Goal: Check status: Check status

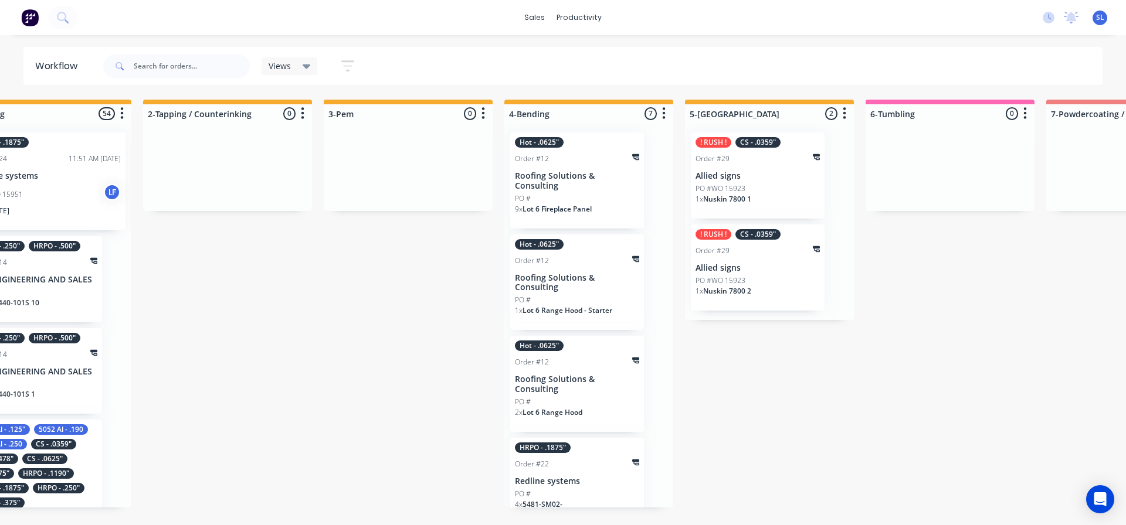
scroll to position [363, 0]
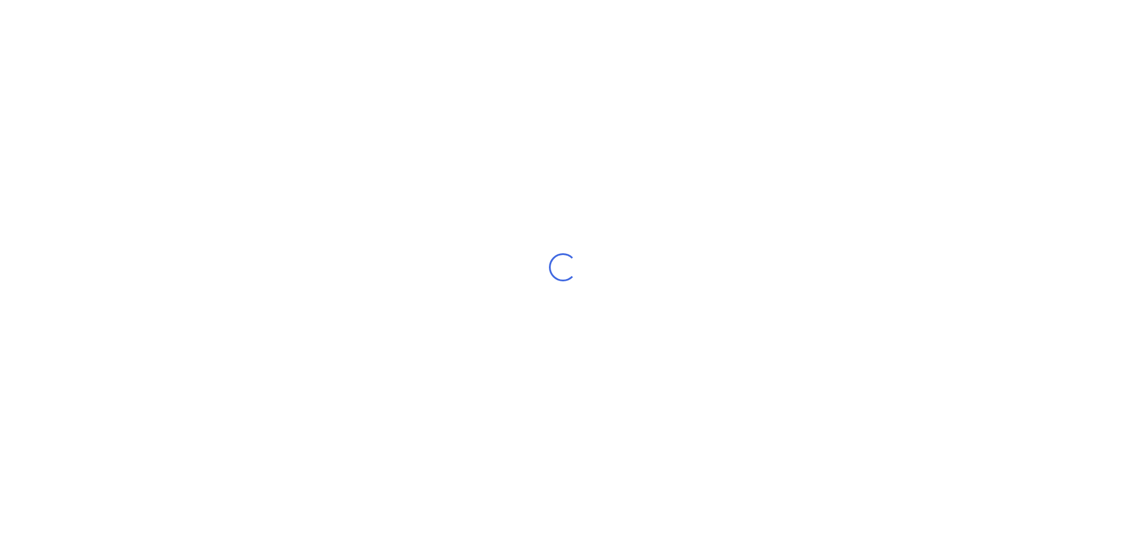
click at [735, 524] on div "Loading..." at bounding box center [563, 267] width 1126 height 534
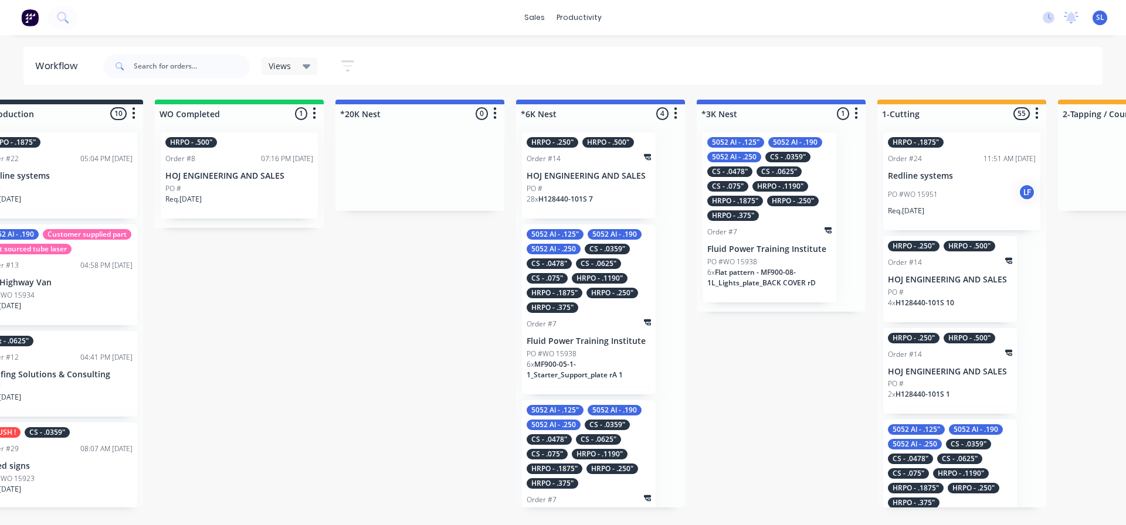
scroll to position [0, 626]
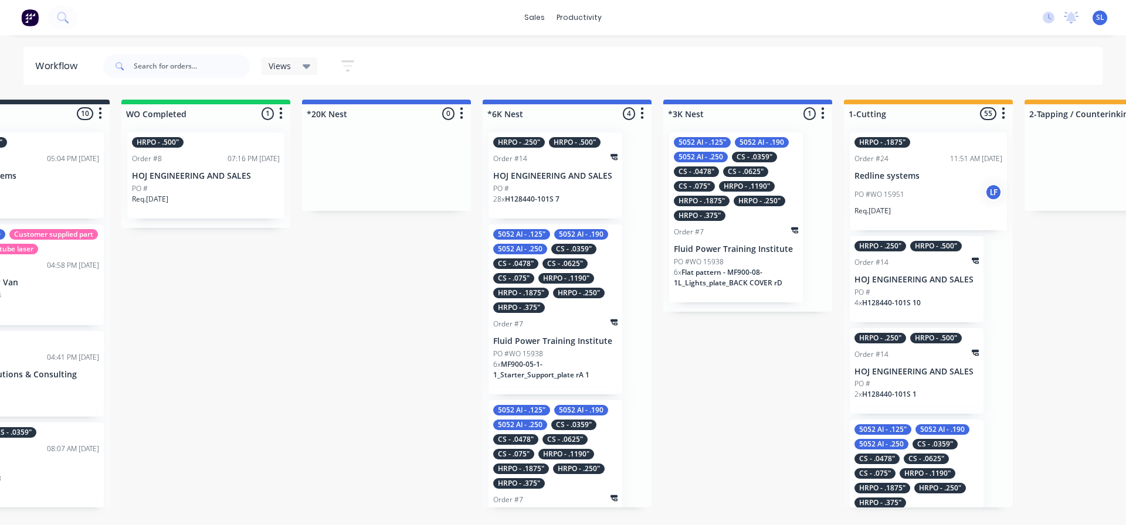
click at [751, 219] on div "5052 Al - .125" 5052 Al - .190 5052 Al - .250 CS - .0359" CS - .0478" CS - .062…" at bounding box center [736, 179] width 124 height 84
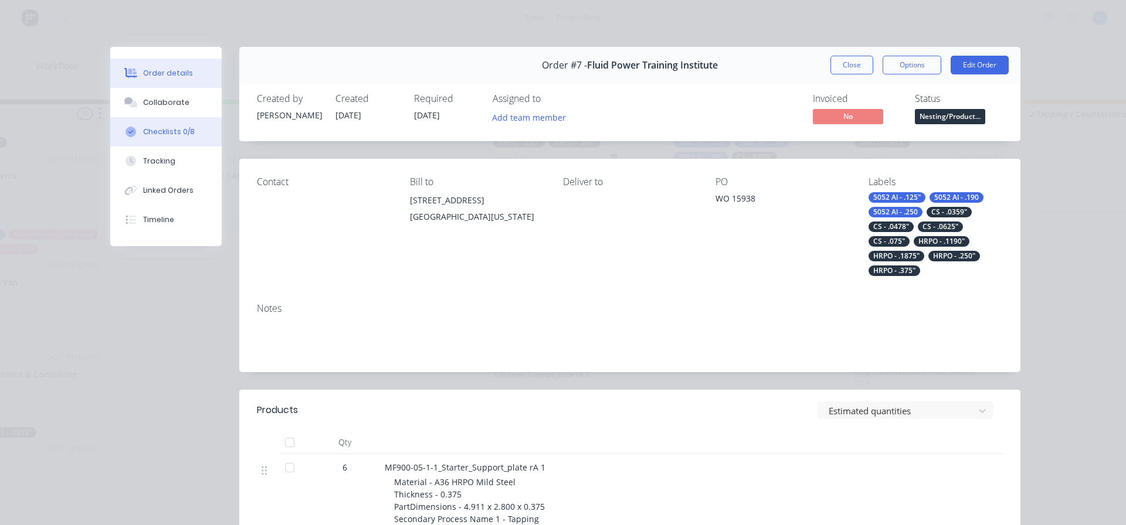
click at [193, 137] on button "Checklists 0/8" at bounding box center [165, 131] width 111 height 29
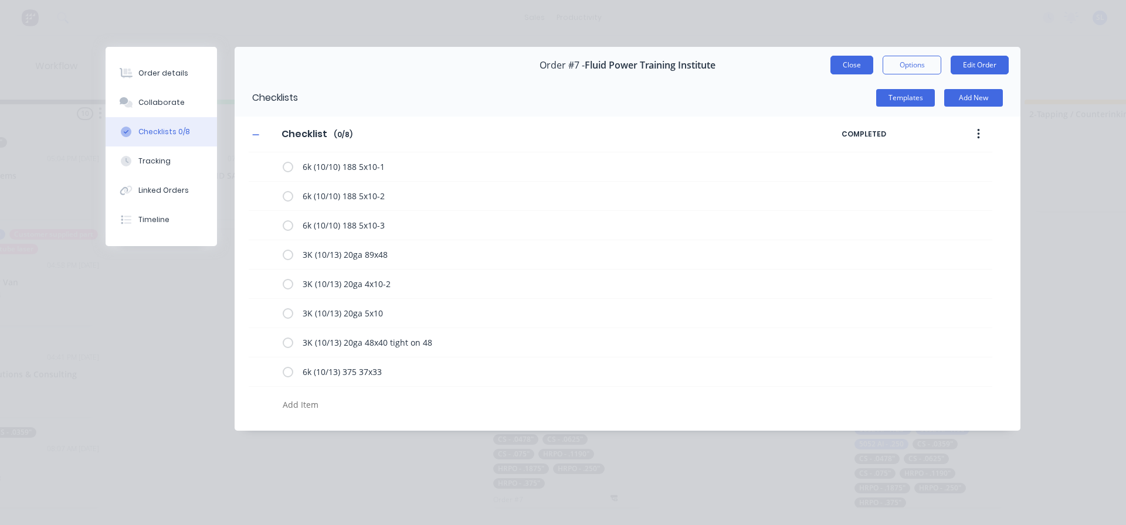
click at [835, 67] on button "Close" at bounding box center [851, 65] width 43 height 19
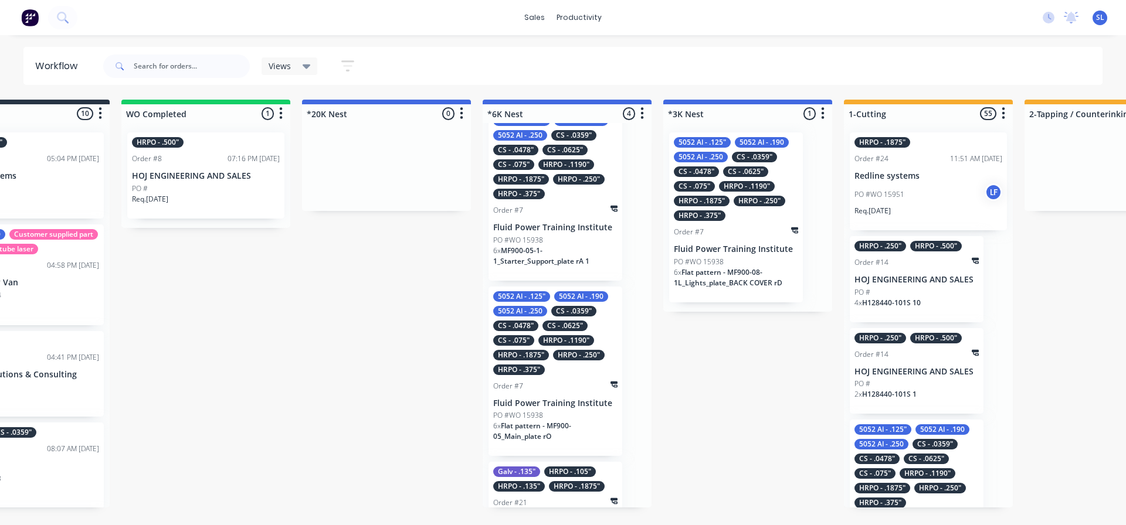
scroll to position [0, 0]
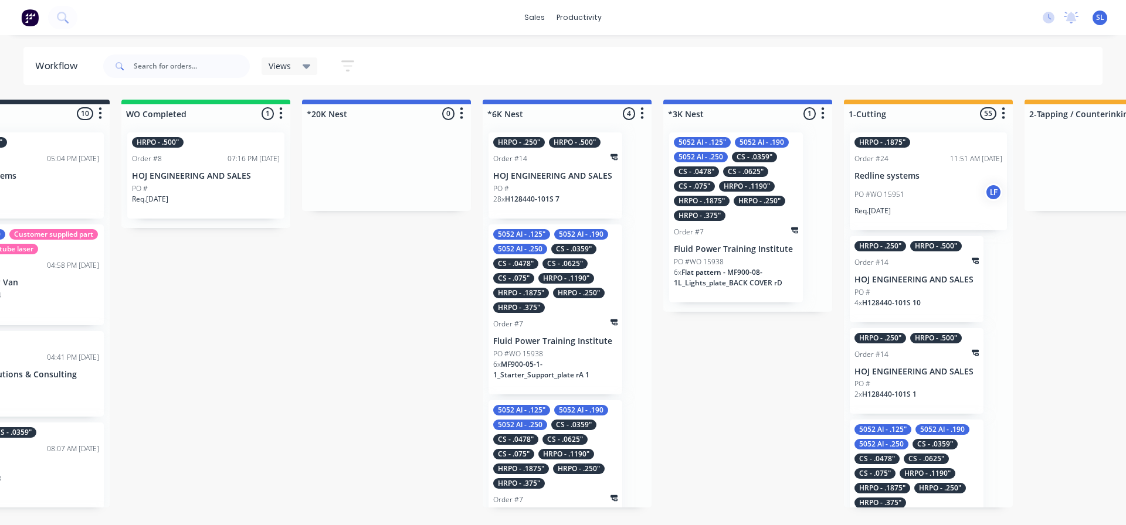
click at [538, 179] on p "HOJ ENGINEERING AND SALES" at bounding box center [555, 176] width 124 height 10
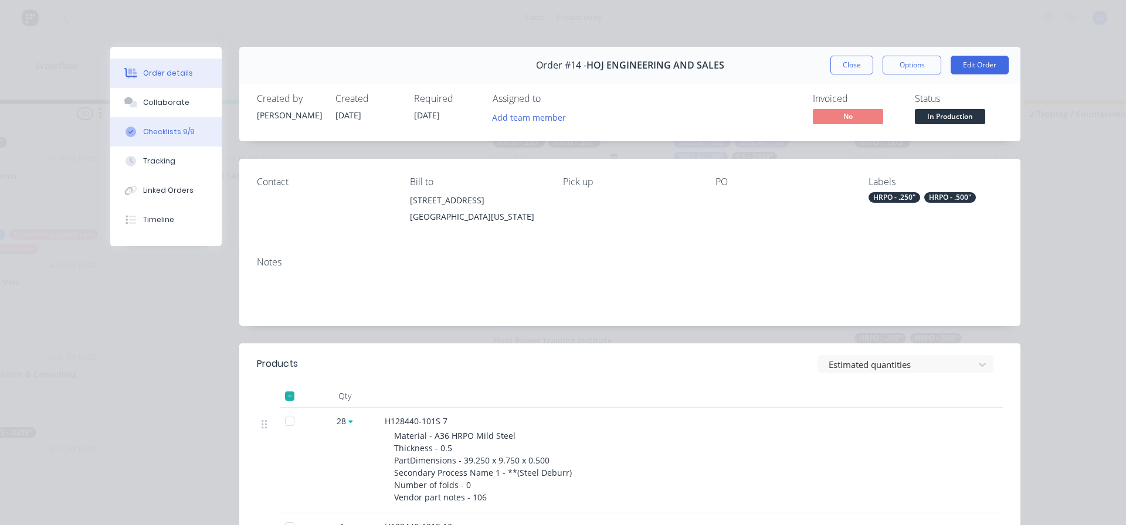
click at [151, 129] on div "Checklists 9/9" at bounding box center [169, 132] width 52 height 11
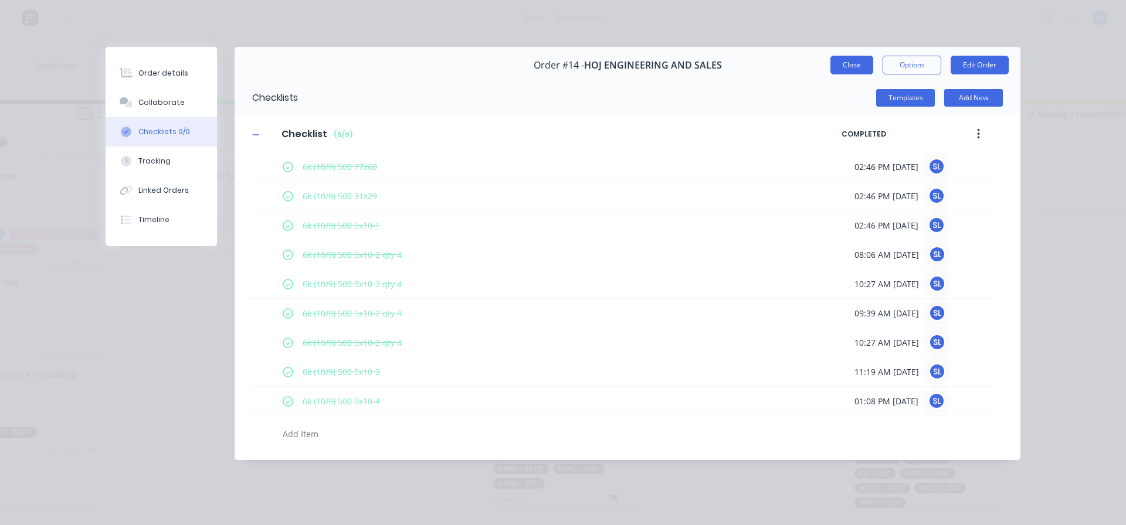
click at [860, 69] on button "Close" at bounding box center [851, 65] width 43 height 19
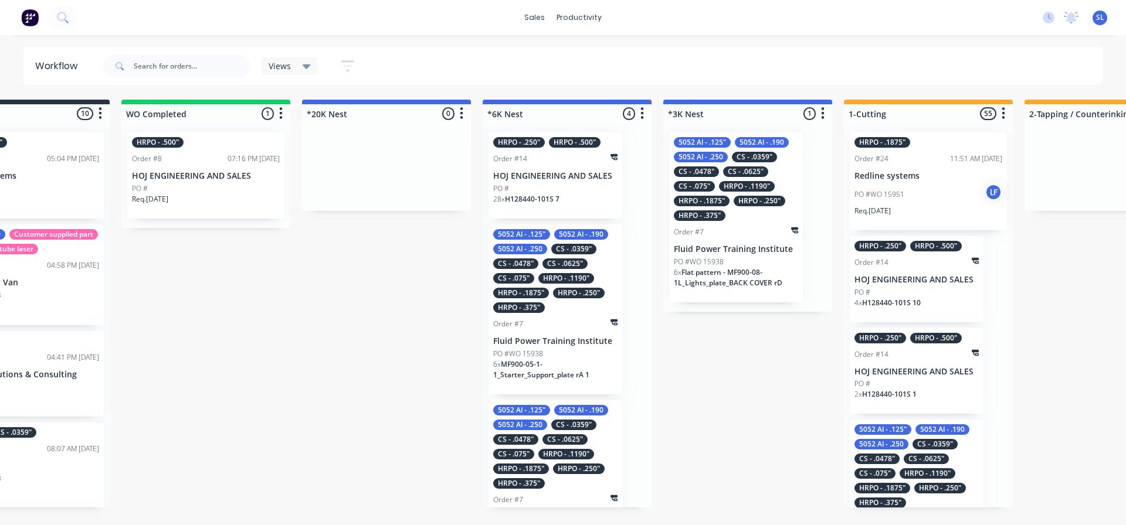
click at [535, 203] on span "H128440-101S 7" at bounding box center [532, 199] width 55 height 10
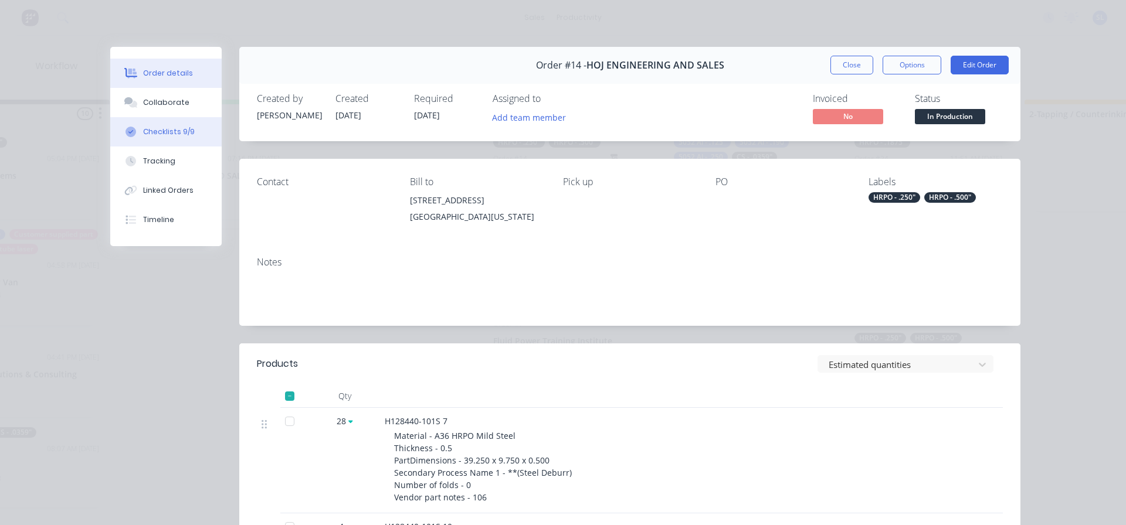
click at [149, 130] on div "Checklists 9/9" at bounding box center [169, 132] width 52 height 11
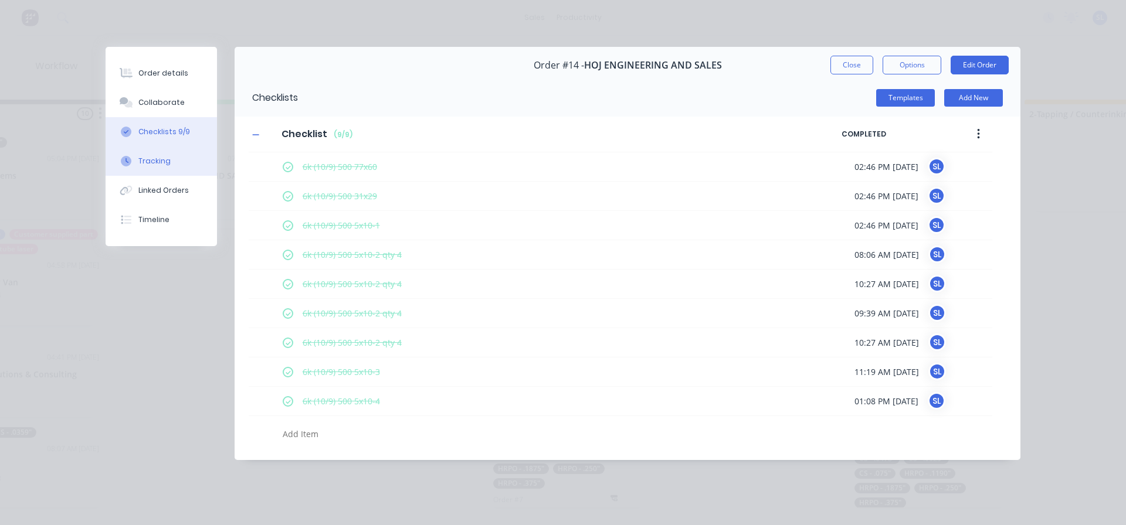
click at [148, 166] on div "Tracking" at bounding box center [154, 161] width 32 height 11
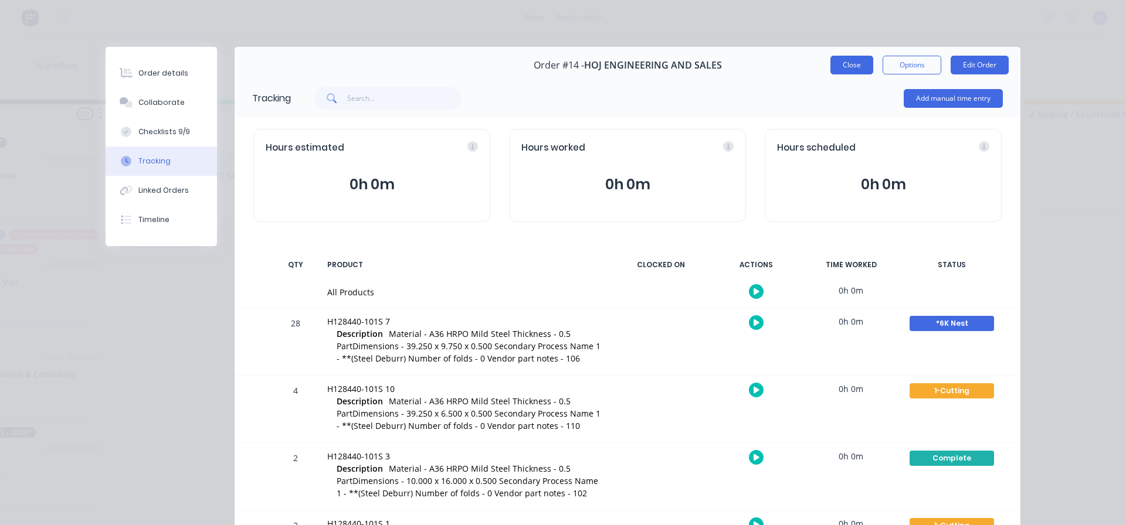
click at [843, 60] on button "Close" at bounding box center [851, 65] width 43 height 19
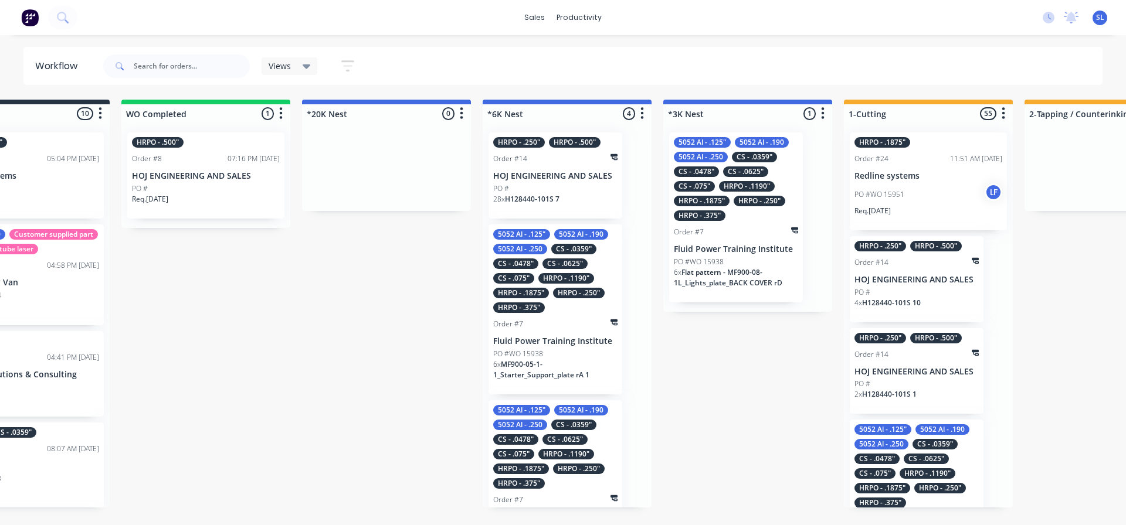
click at [525, 199] on span "H128440-101S 7" at bounding box center [532, 199] width 55 height 10
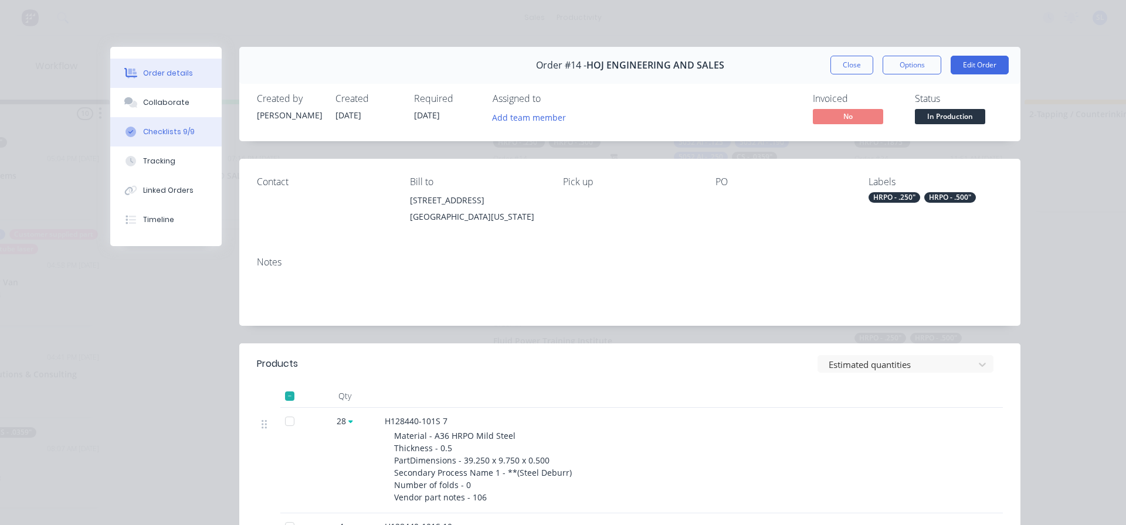
click at [169, 129] on div "Checklists 9/9" at bounding box center [169, 132] width 52 height 11
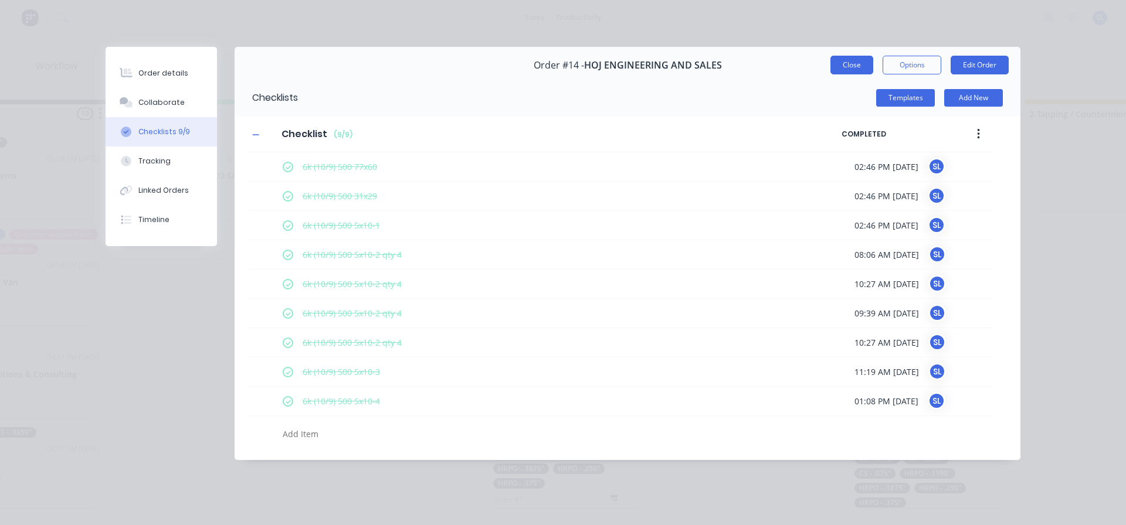
click at [868, 70] on button "Close" at bounding box center [851, 65] width 43 height 19
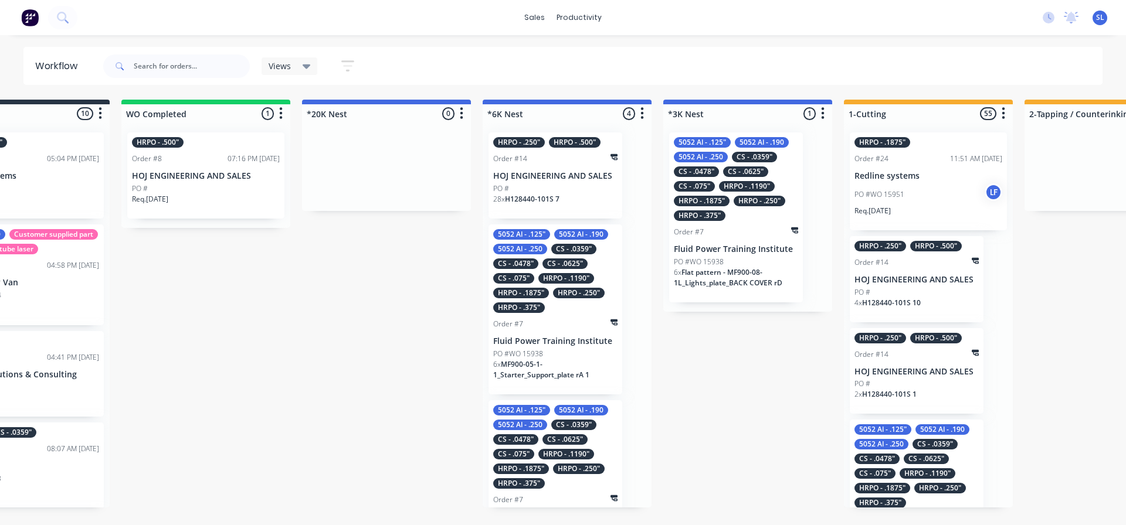
click at [568, 333] on div "5052 Al - .125" 5052 Al - .190 5052 Al - .250 CS - .0359" CS - .0478" CS - .062…" at bounding box center [555, 310] width 134 height 170
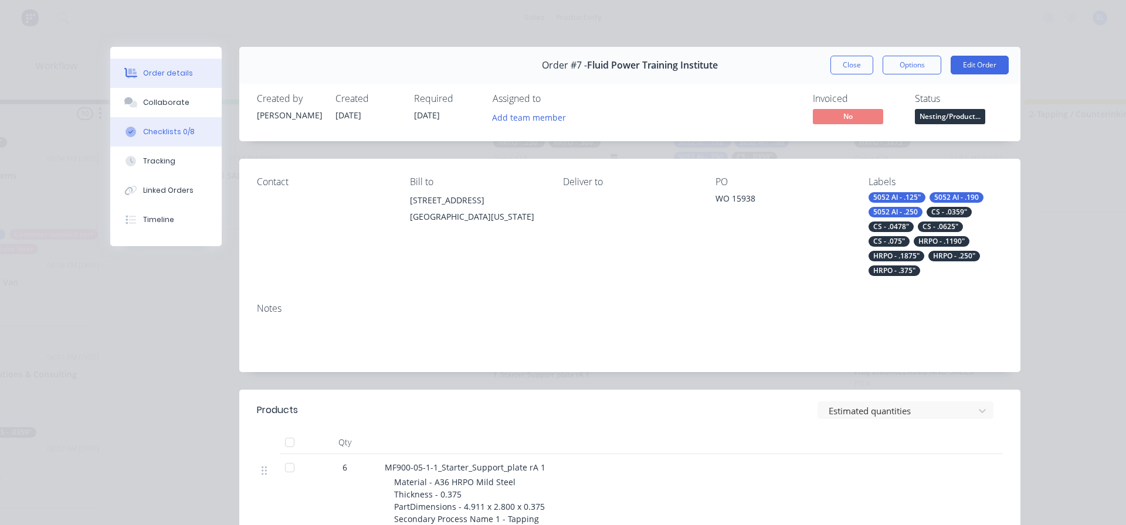
click at [134, 142] on button "Checklists 0/8" at bounding box center [165, 131] width 111 height 29
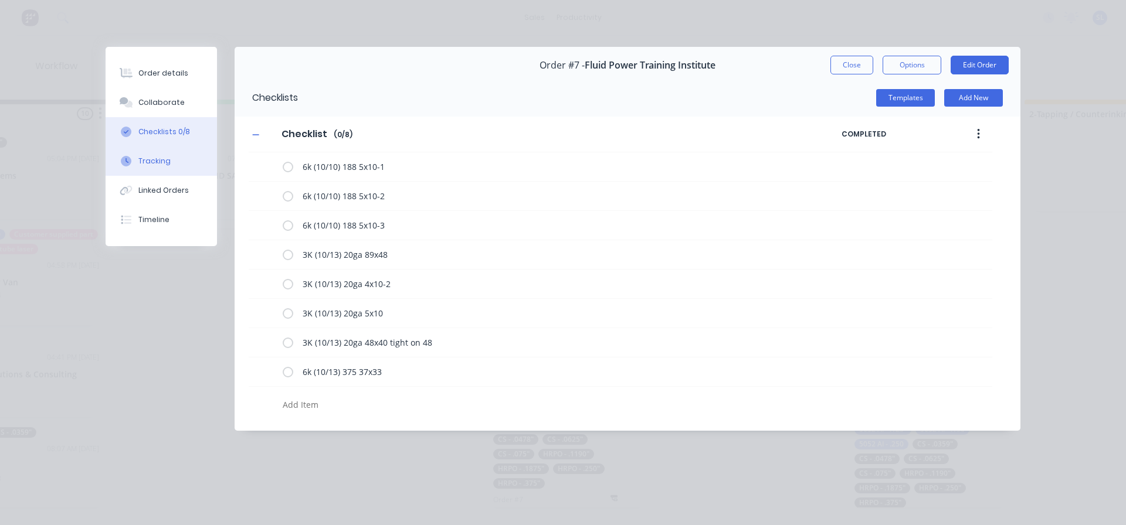
click at [164, 161] on div "Tracking" at bounding box center [154, 161] width 32 height 11
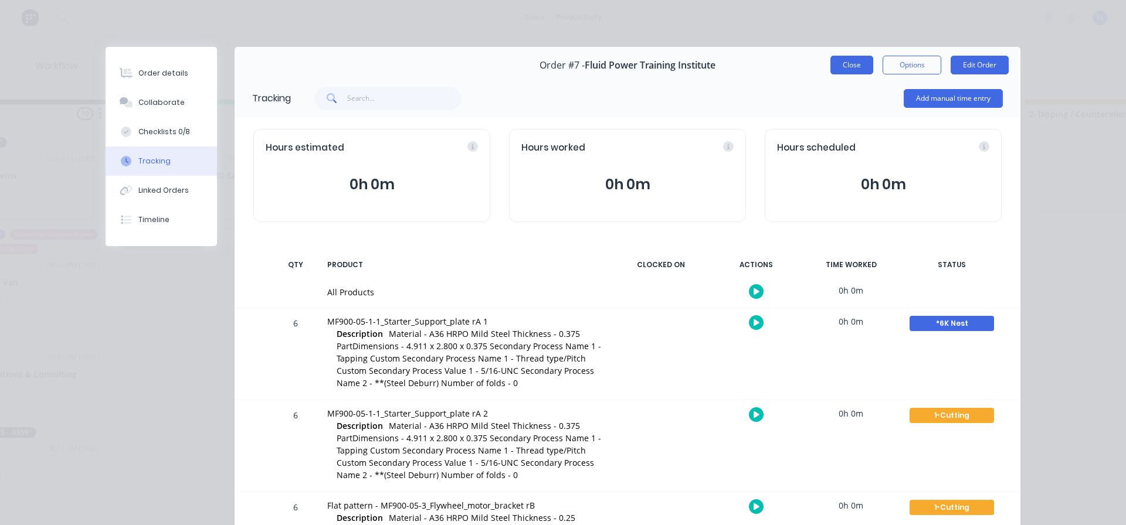
click at [830, 61] on button "Close" at bounding box center [851, 65] width 43 height 19
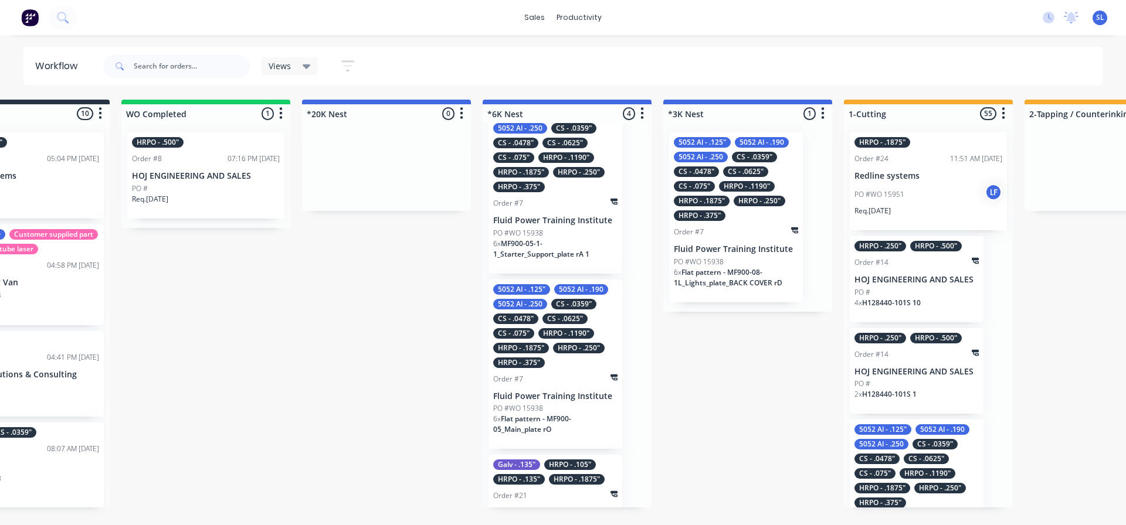
scroll to position [169, 0]
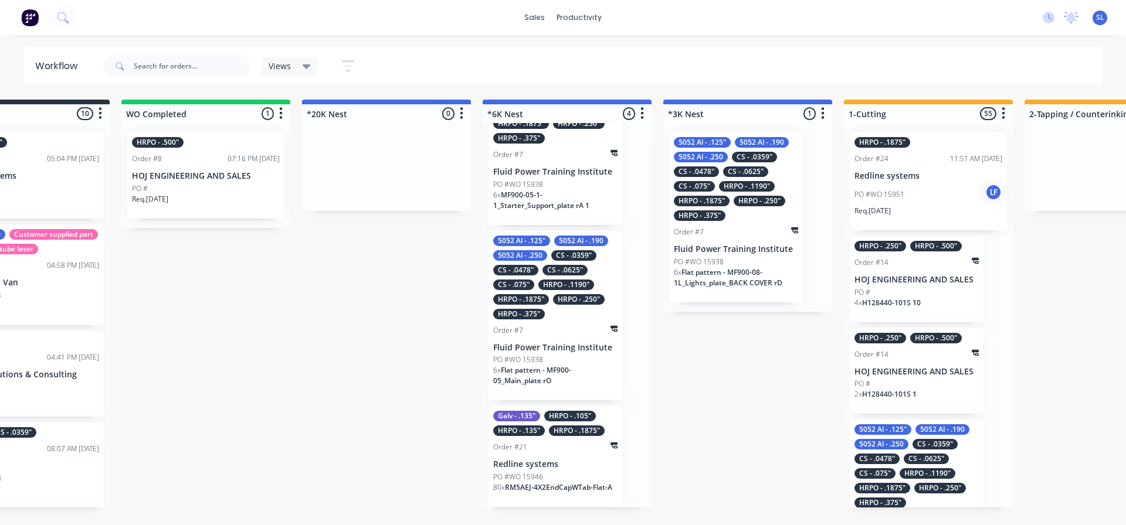
click at [576, 456] on div "Galv - .135" HRPO - .105" HRPO - .135" HRPO - .1875" Order #21 Redline systems …" at bounding box center [555, 456] width 134 height 101
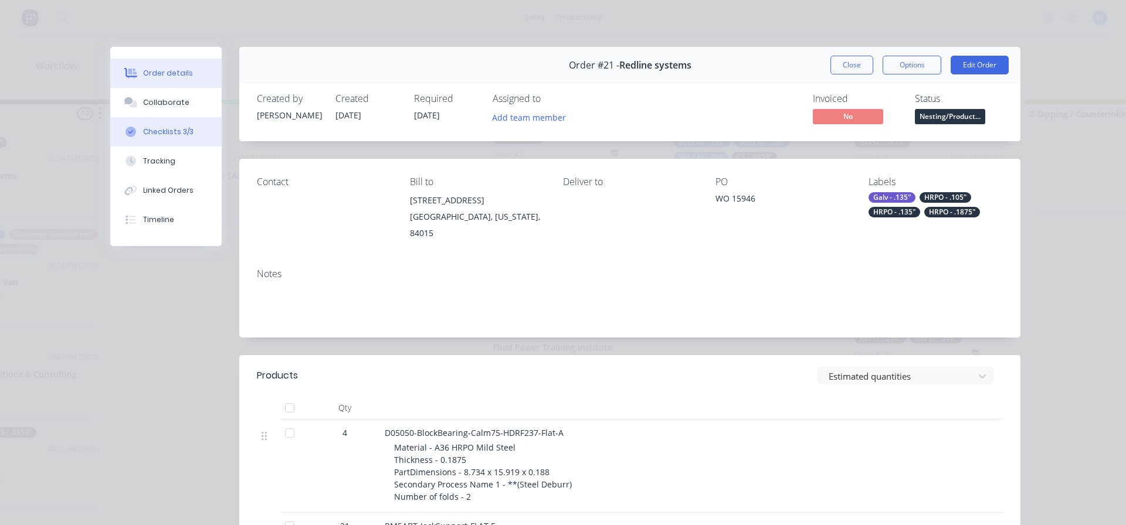
click at [187, 141] on button "Checklists 3/3" at bounding box center [165, 131] width 111 height 29
type textarea "x"
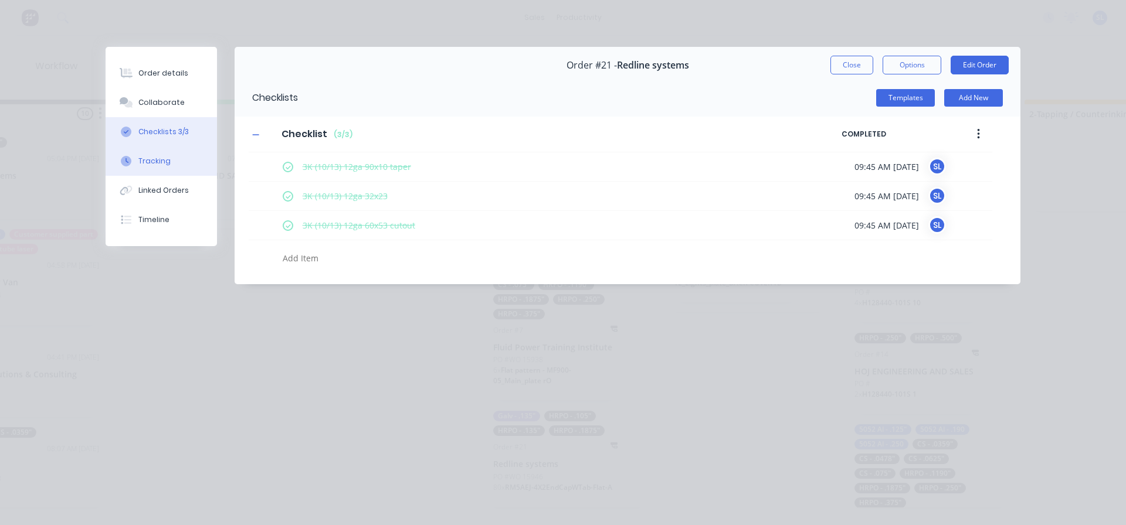
click at [153, 158] on div "Tracking" at bounding box center [154, 161] width 32 height 11
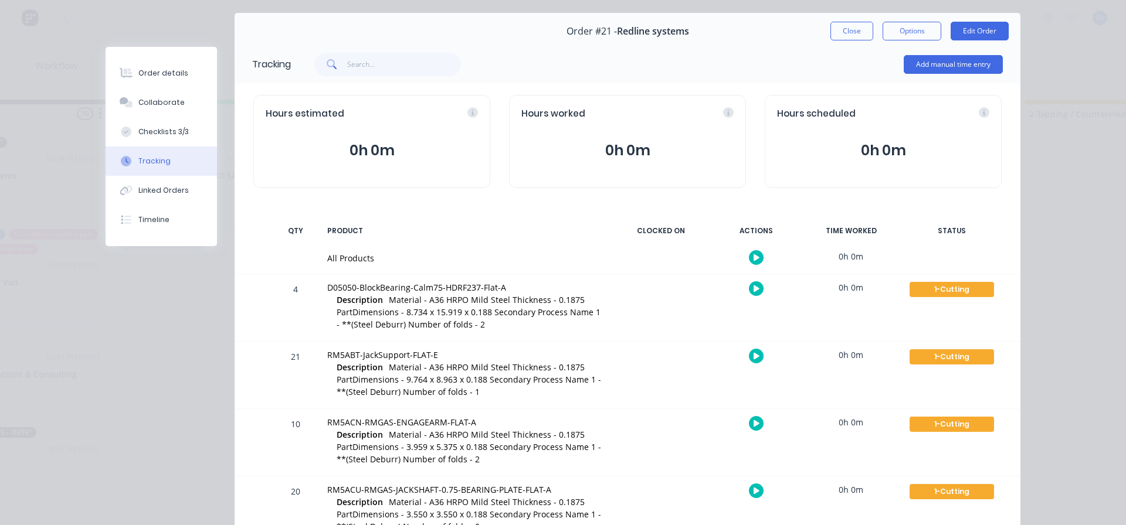
scroll to position [0, 0]
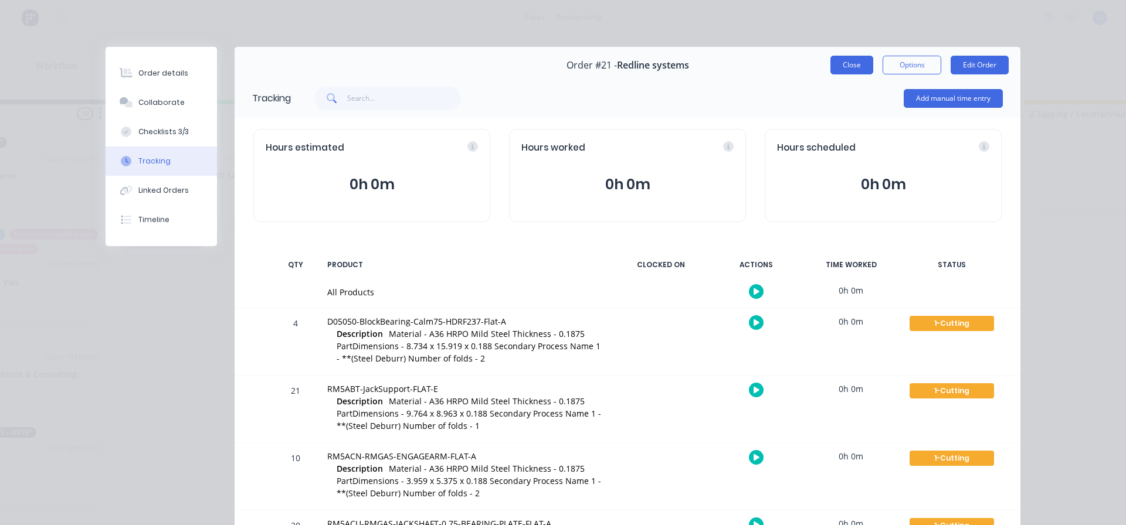
click at [847, 68] on button "Close" at bounding box center [851, 65] width 43 height 19
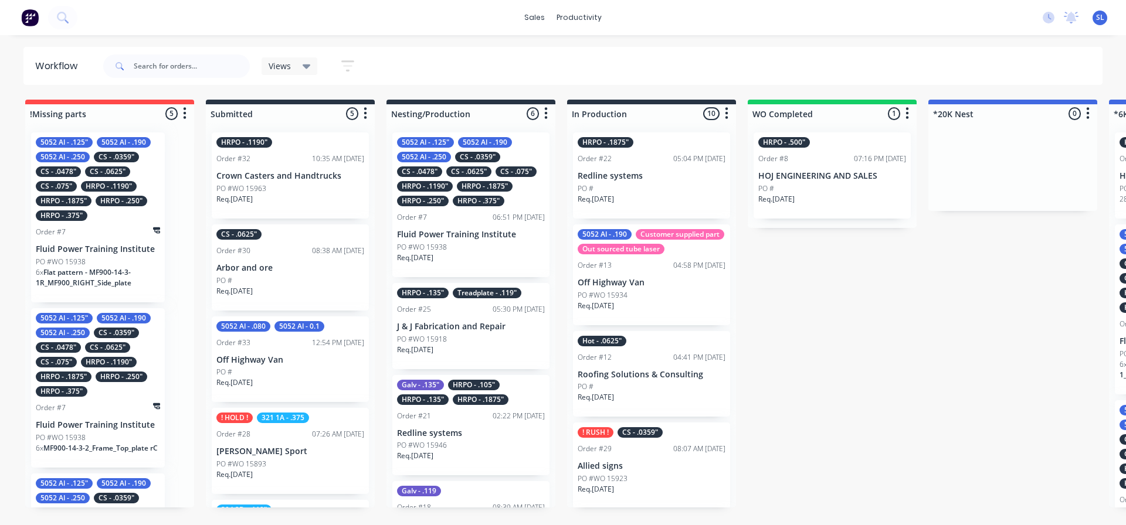
click at [118, 181] on div "HRPO - .1190"" at bounding box center [109, 186] width 56 height 11
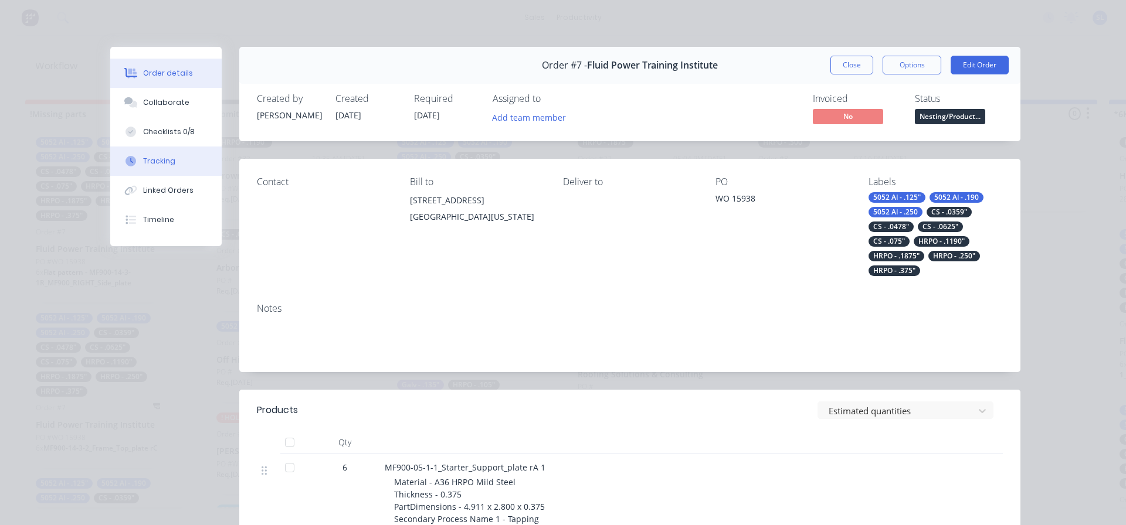
click at [150, 161] on div "Tracking" at bounding box center [159, 161] width 32 height 11
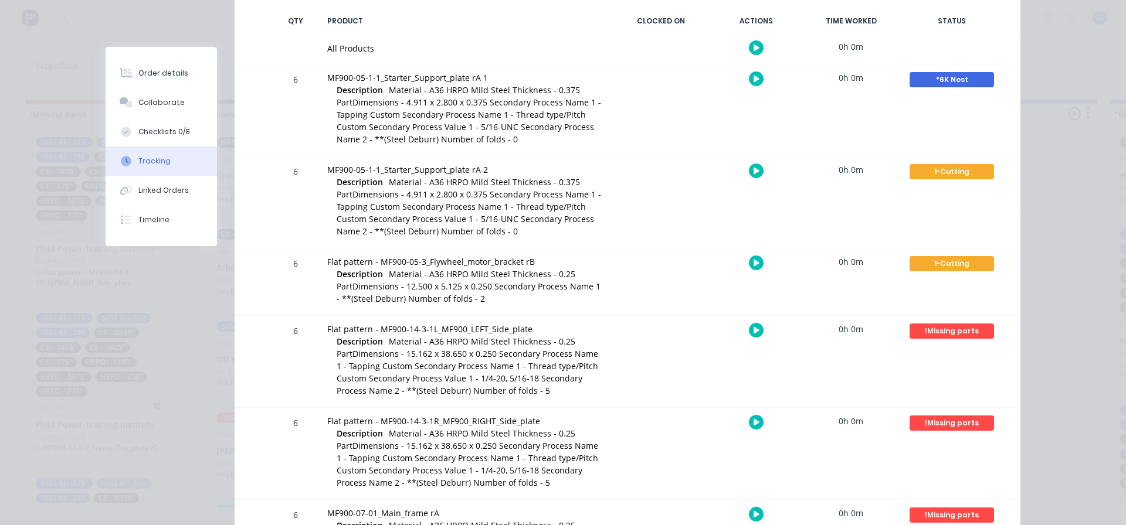
scroll to position [293, 0]
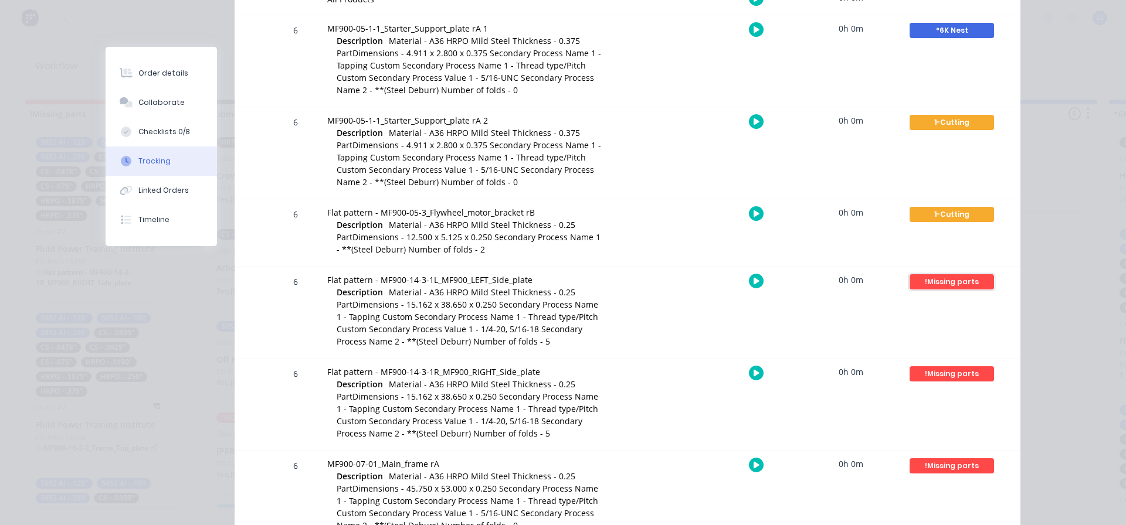
click at [943, 283] on div "!Missing parts" at bounding box center [951, 281] width 84 height 15
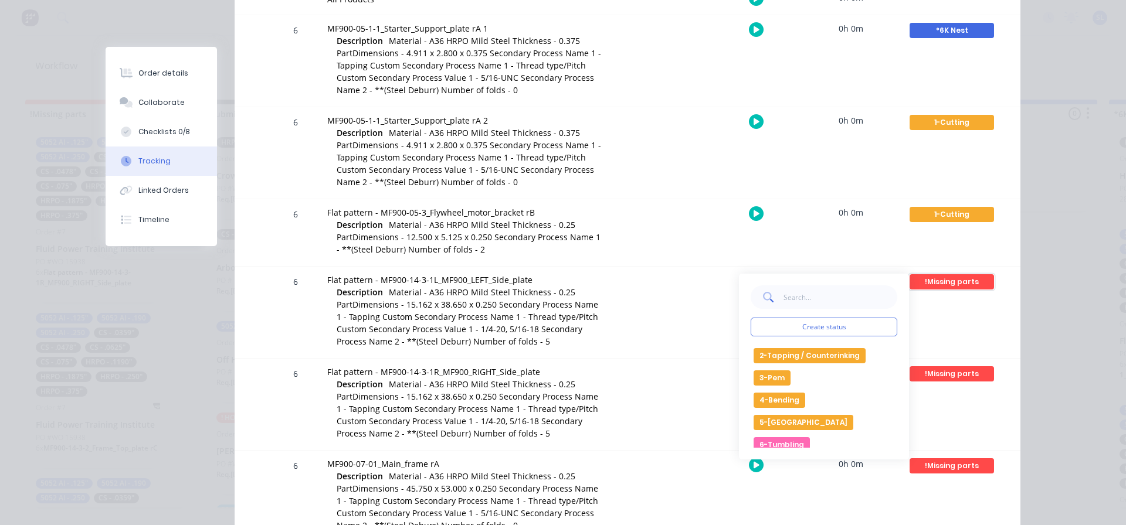
scroll to position [117, 0]
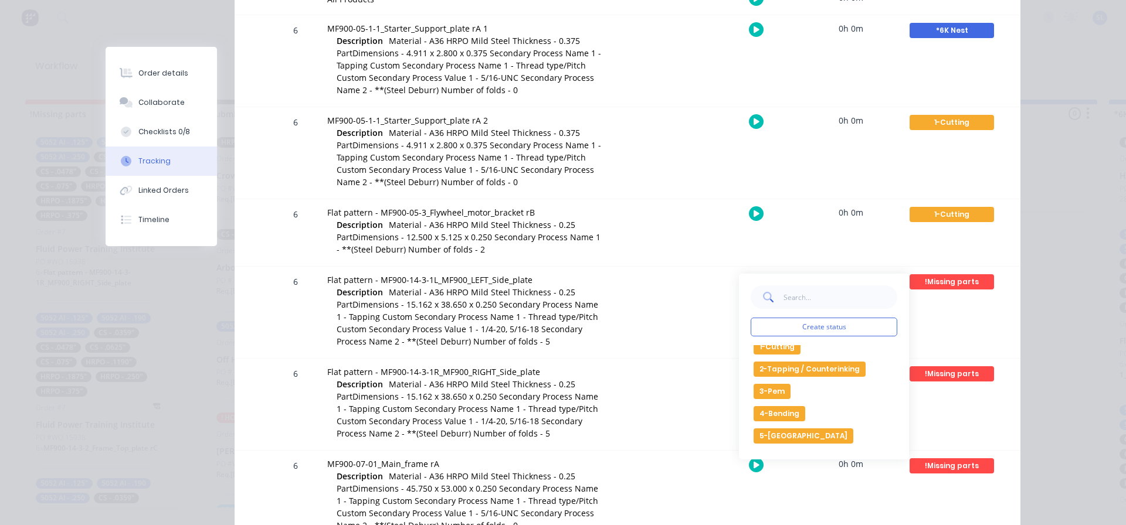
click at [813, 369] on button "2-Tapping / Counterinking" at bounding box center [809, 369] width 112 height 15
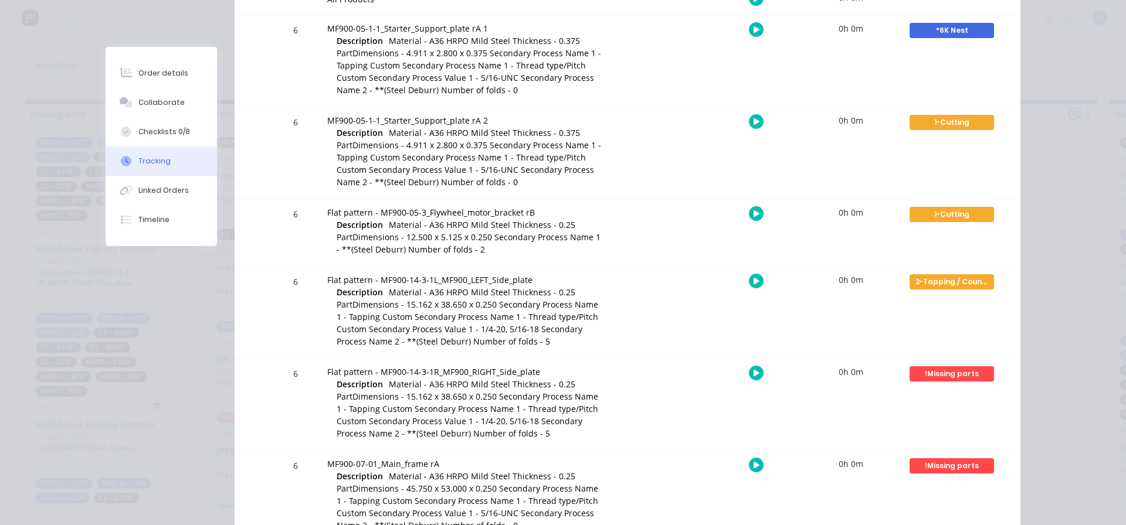
click at [948, 373] on div "!Missing parts" at bounding box center [951, 373] width 84 height 15
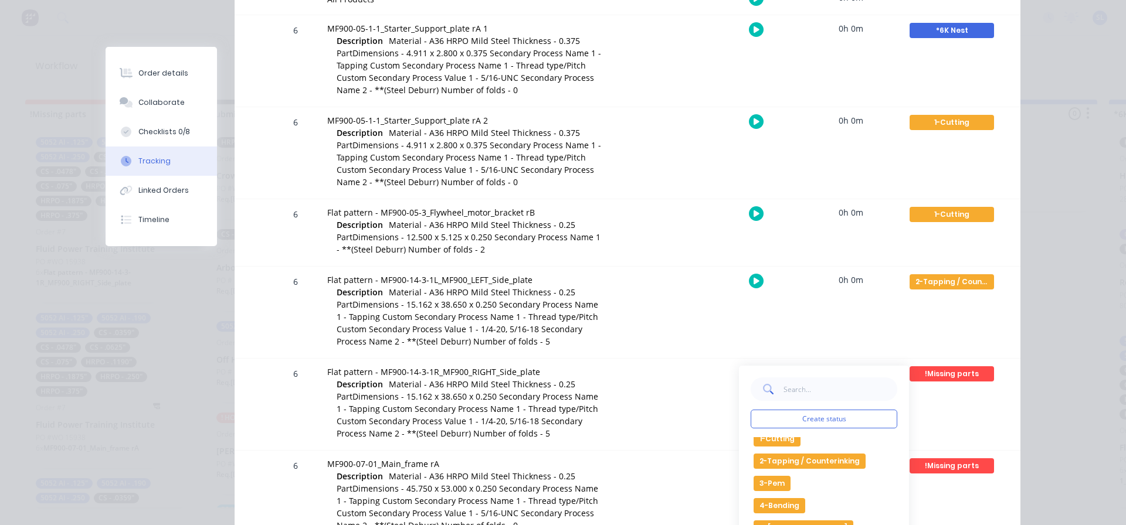
click at [777, 463] on button "2-Tapping / Counterinking" at bounding box center [809, 461] width 112 height 15
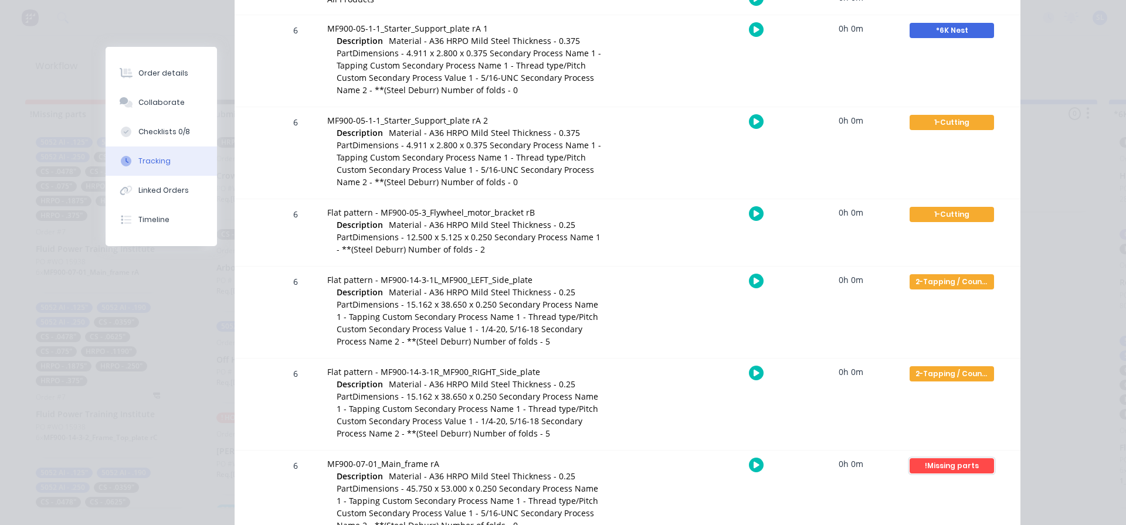
click at [935, 465] on div "!Missing parts" at bounding box center [951, 466] width 84 height 15
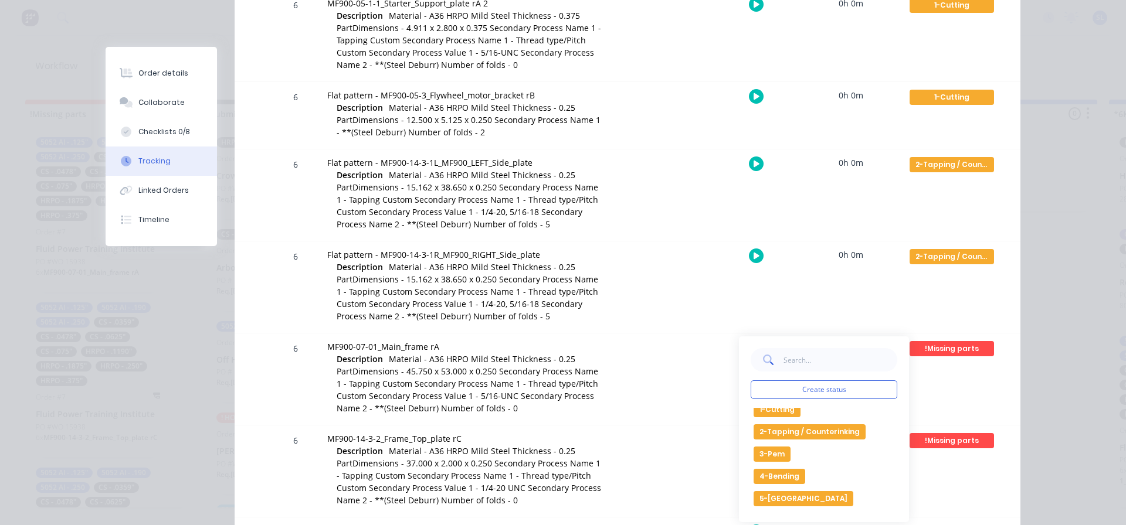
click at [817, 432] on button "2-Tapping / Counterinking" at bounding box center [809, 432] width 112 height 15
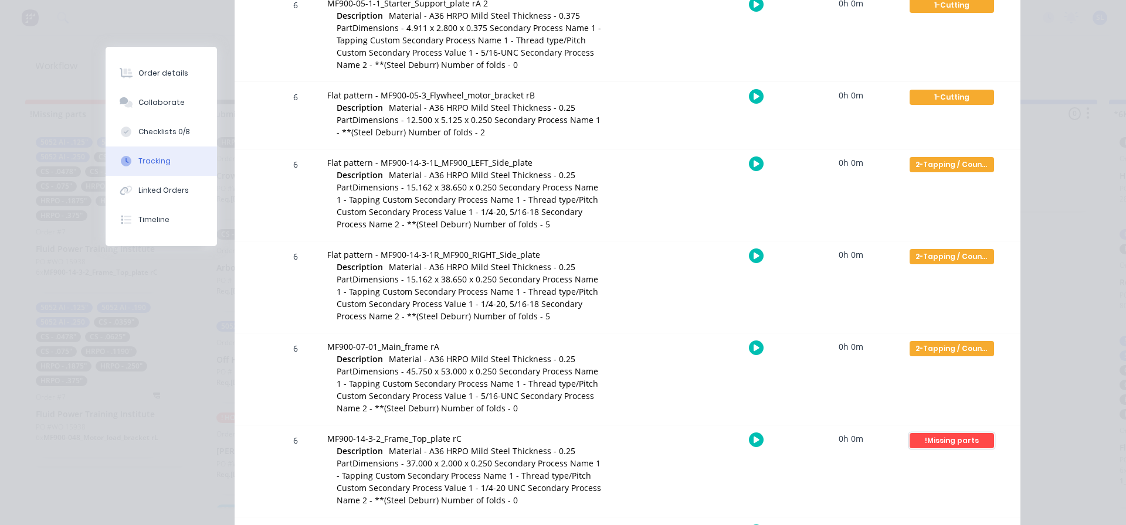
click at [935, 441] on div "!Missing parts" at bounding box center [951, 440] width 84 height 15
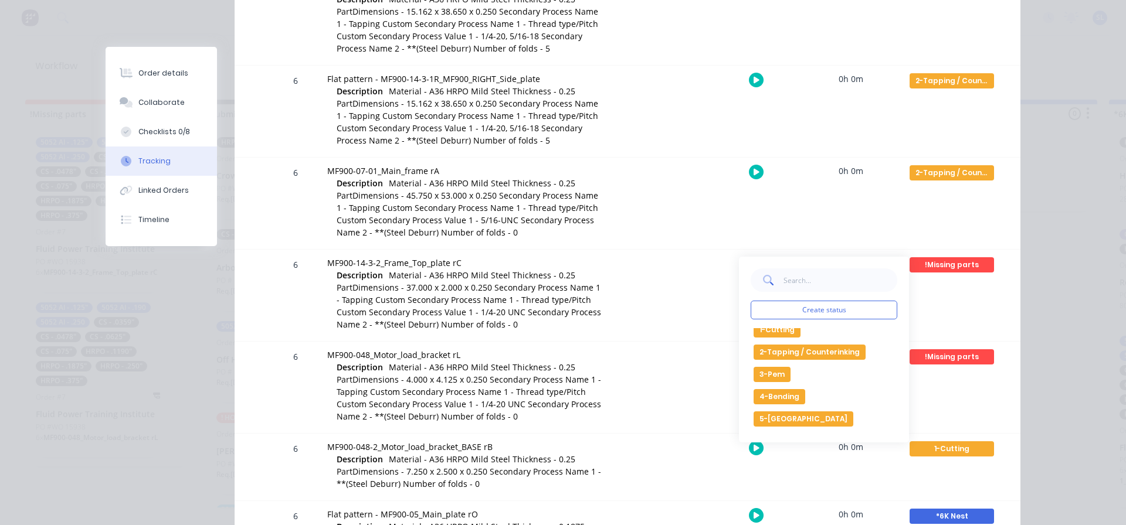
click at [789, 352] on button "2-Tapping / Counterinking" at bounding box center [809, 352] width 112 height 15
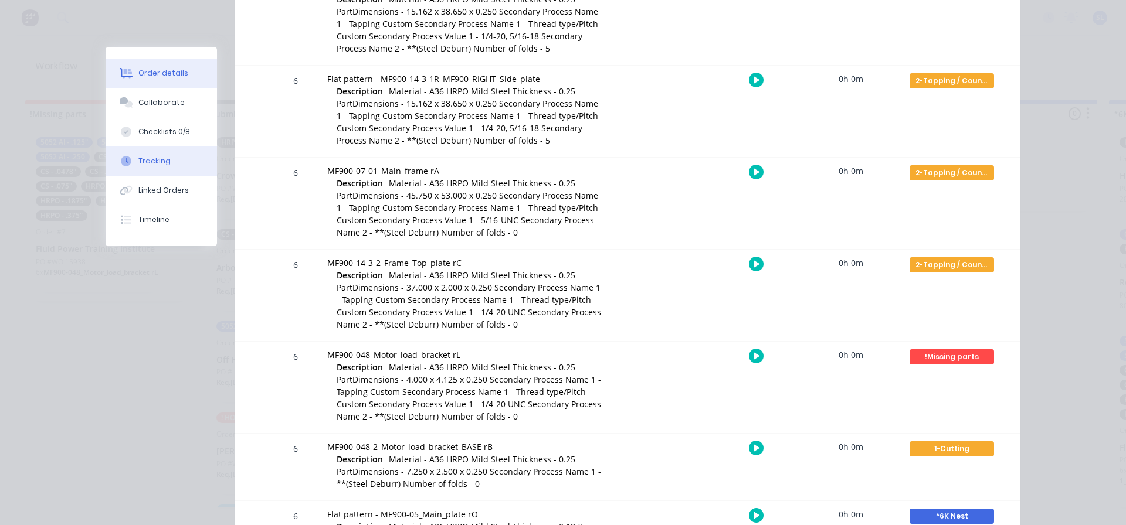
click at [155, 74] on div "Order details" at bounding box center [163, 73] width 50 height 11
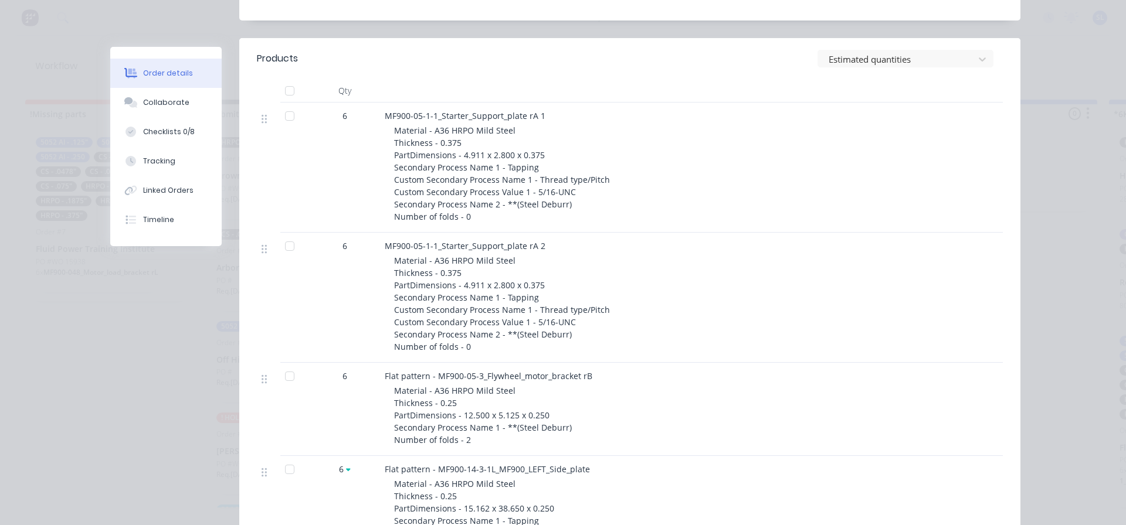
scroll to position [0, 0]
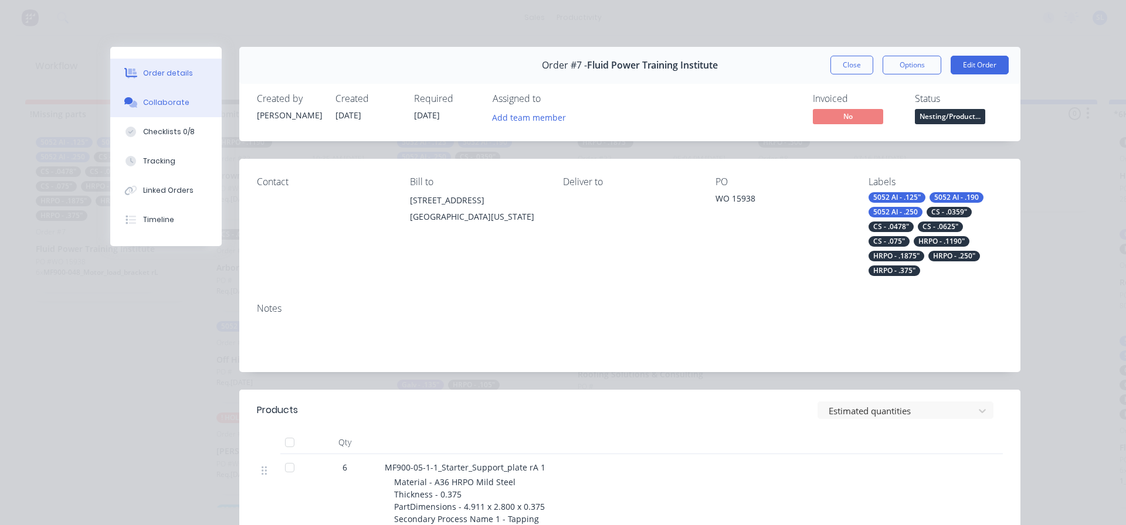
click at [156, 100] on div "Collaborate" at bounding box center [166, 102] width 46 height 11
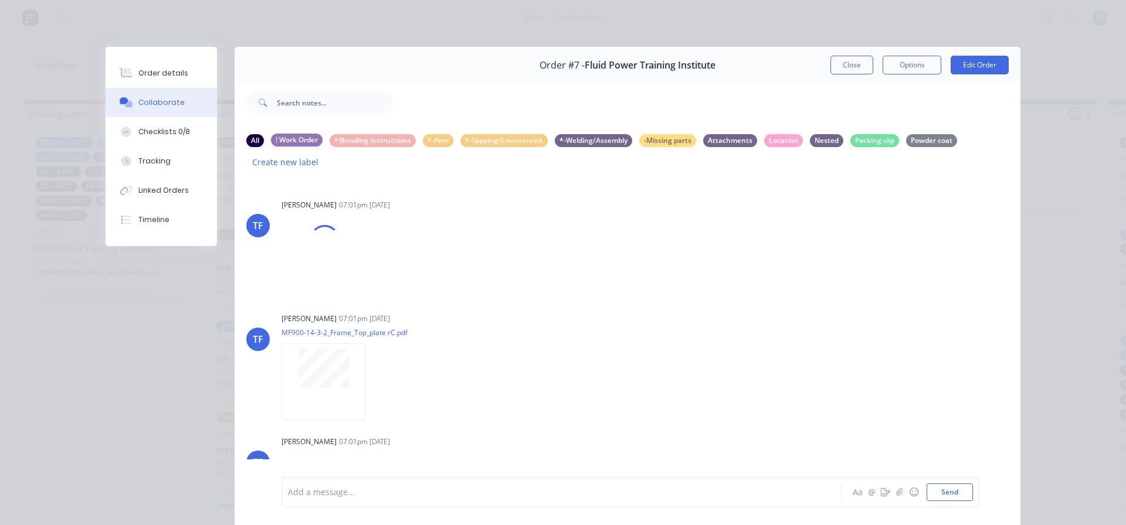
click at [295, 140] on div "! Work Order" at bounding box center [297, 140] width 52 height 13
click at [252, 142] on div "All" at bounding box center [255, 140] width 18 height 13
click at [298, 142] on div "! Work Order" at bounding box center [297, 140] width 52 height 13
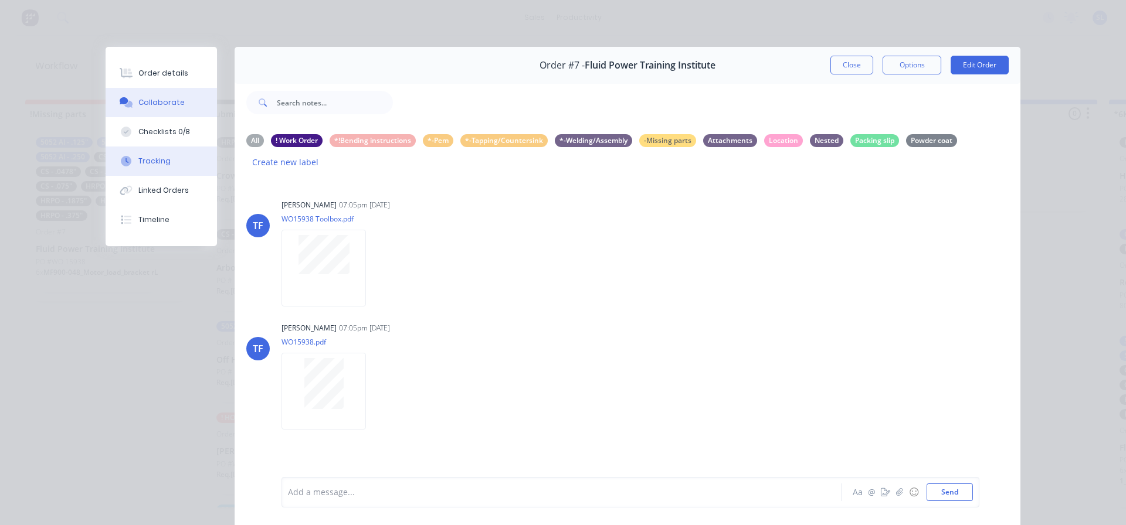
click at [133, 159] on button "Tracking" at bounding box center [161, 161] width 111 height 29
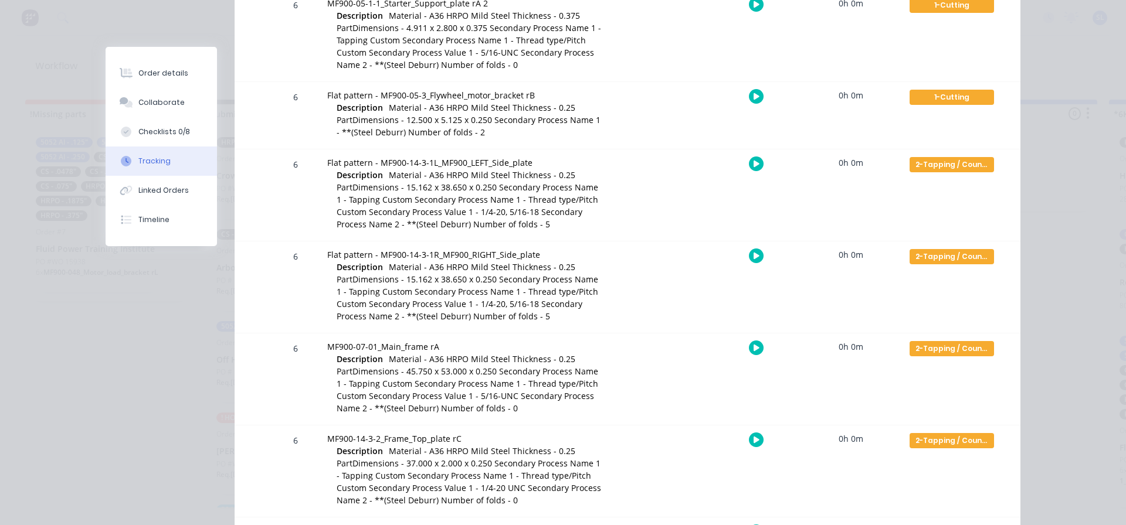
scroll to position [469, 0]
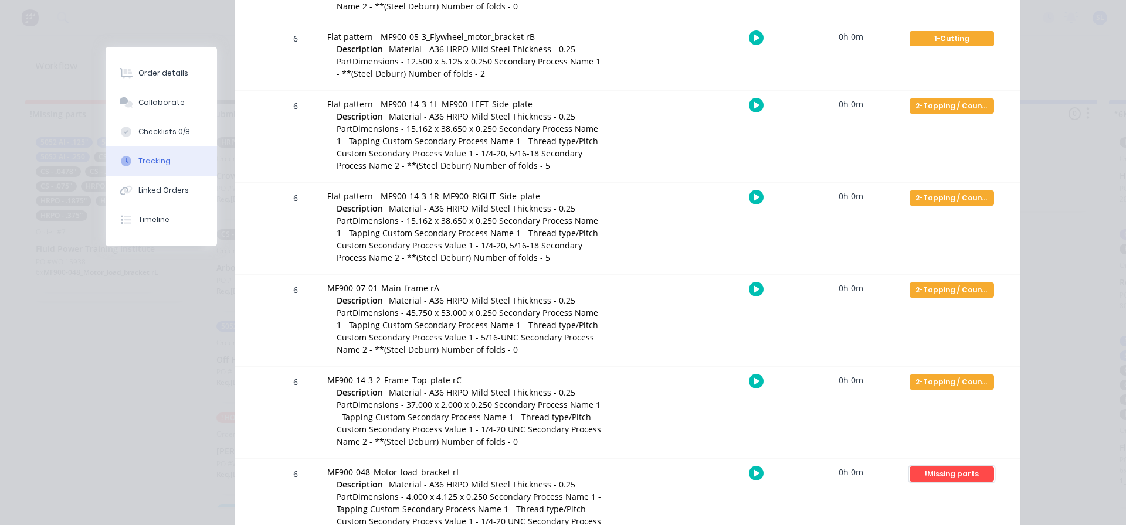
click at [955, 471] on div "!Missing parts" at bounding box center [951, 474] width 84 height 15
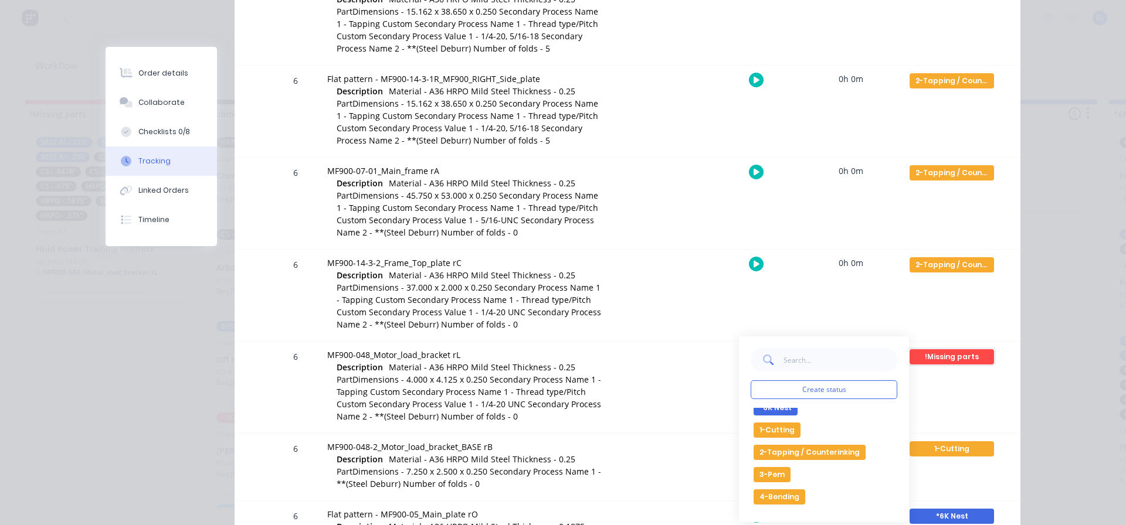
scroll to position [117, 0]
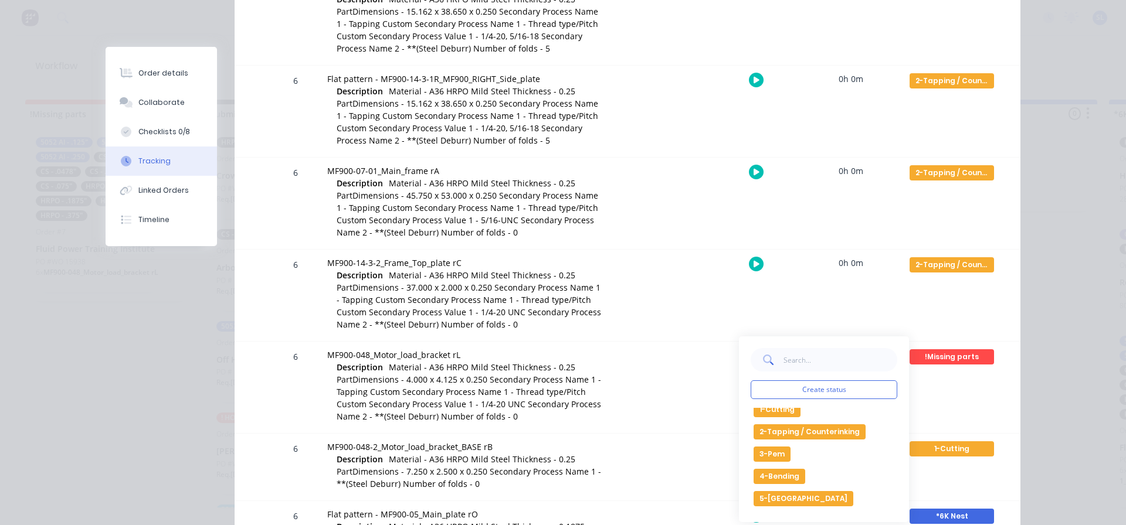
click at [766, 432] on button "2-Tapping / Counterinking" at bounding box center [809, 432] width 112 height 15
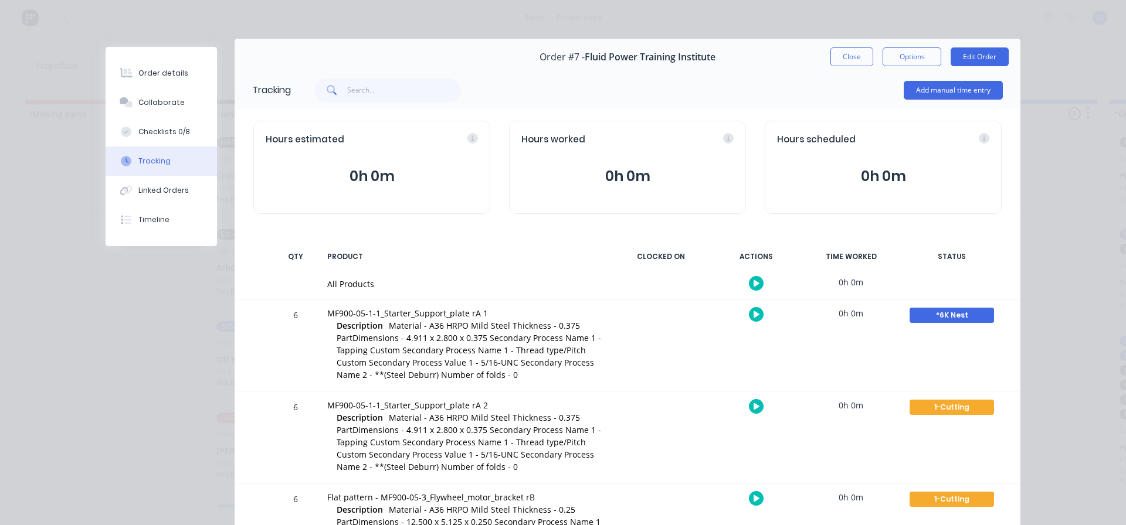
scroll to position [0, 0]
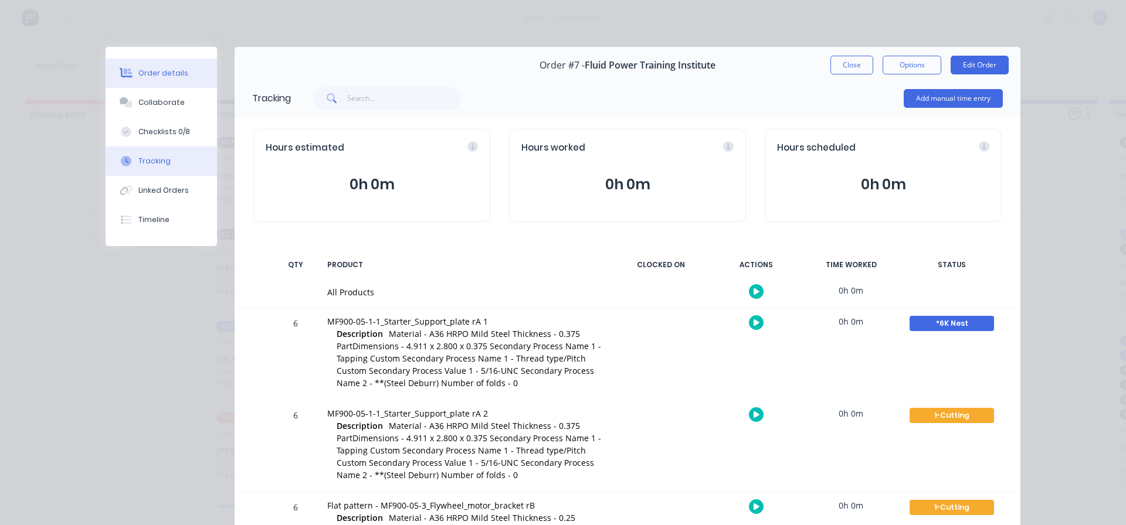
click at [150, 74] on div "Order details" at bounding box center [163, 73] width 50 height 11
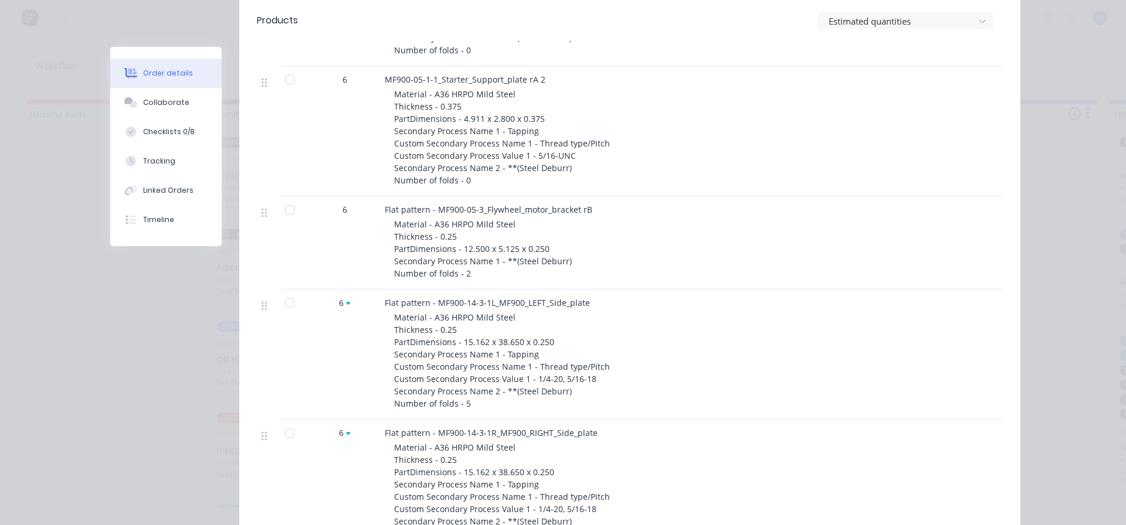
scroll to position [528, 0]
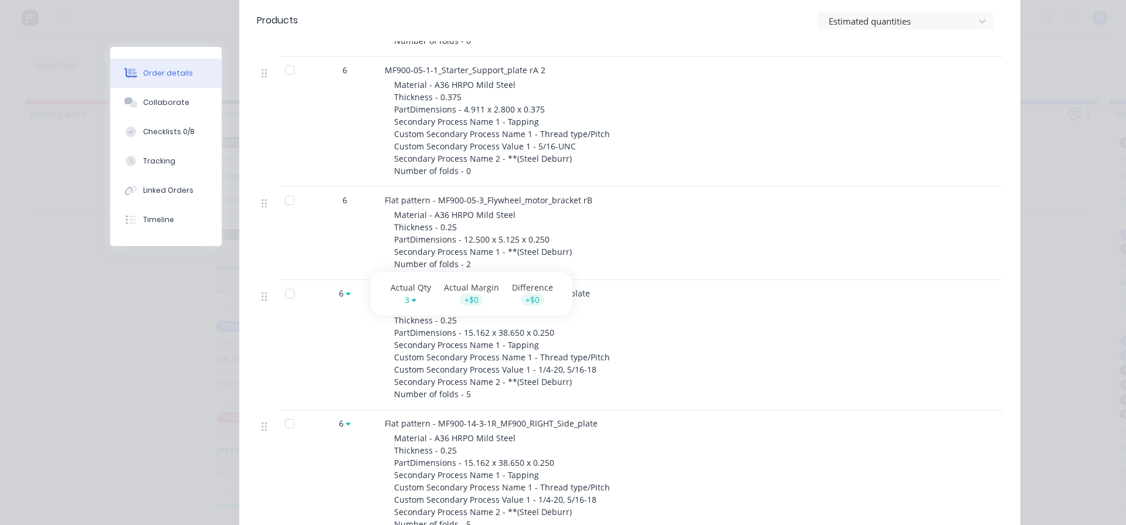
click at [346, 294] on icon at bounding box center [348, 294] width 5 height 3
click at [339, 293] on span "6" at bounding box center [341, 293] width 5 height 12
click at [346, 292] on icon at bounding box center [348, 293] width 5 height 7
click at [976, 20] on icon at bounding box center [982, 21] width 12 height 12
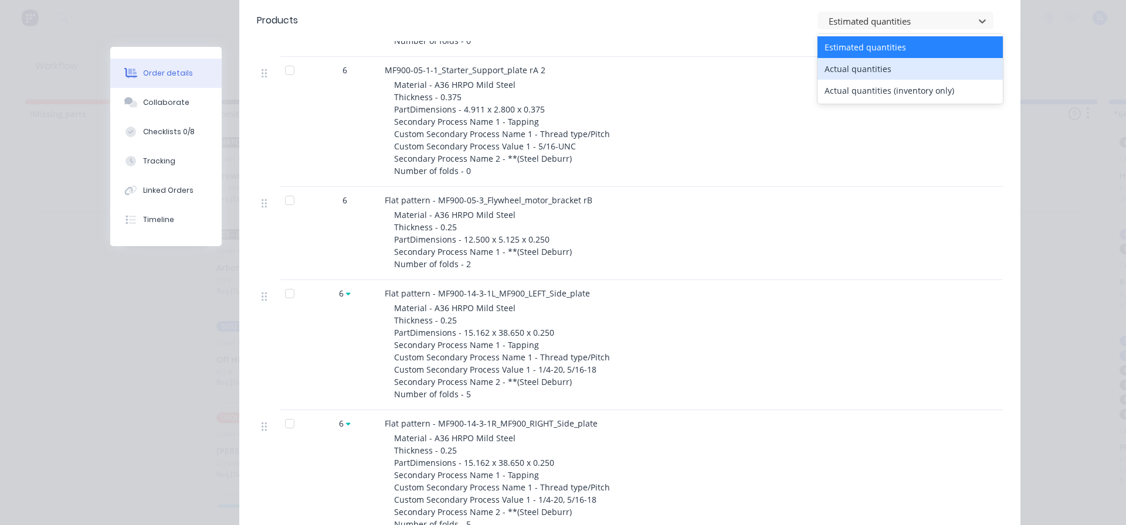
click at [860, 66] on div "Actual quantities" at bounding box center [909, 69] width 185 height 22
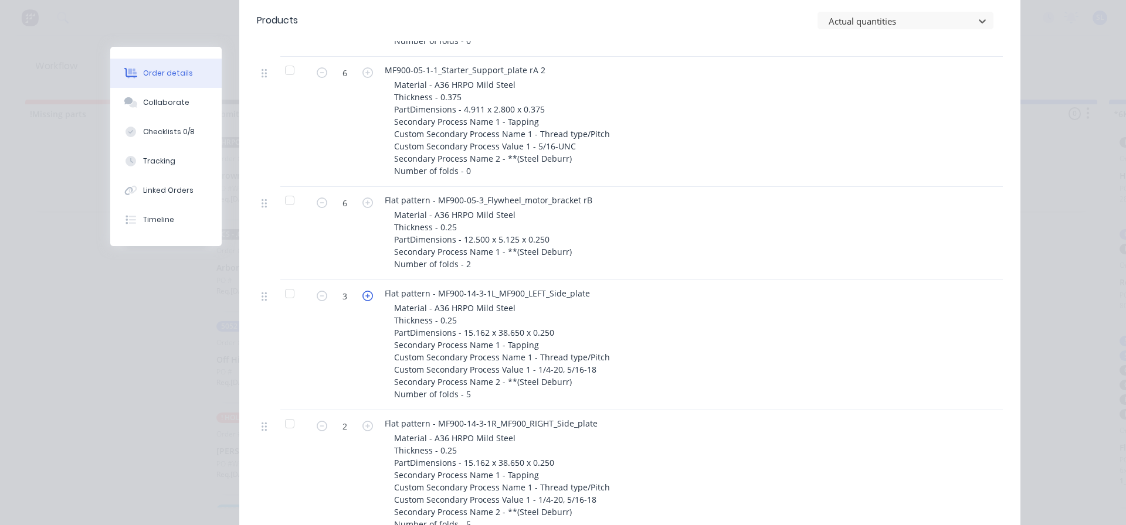
click at [364, 297] on icon "button" at bounding box center [367, 296] width 11 height 11
type input "6"
click at [364, 427] on icon "button" at bounding box center [367, 426] width 11 height 11
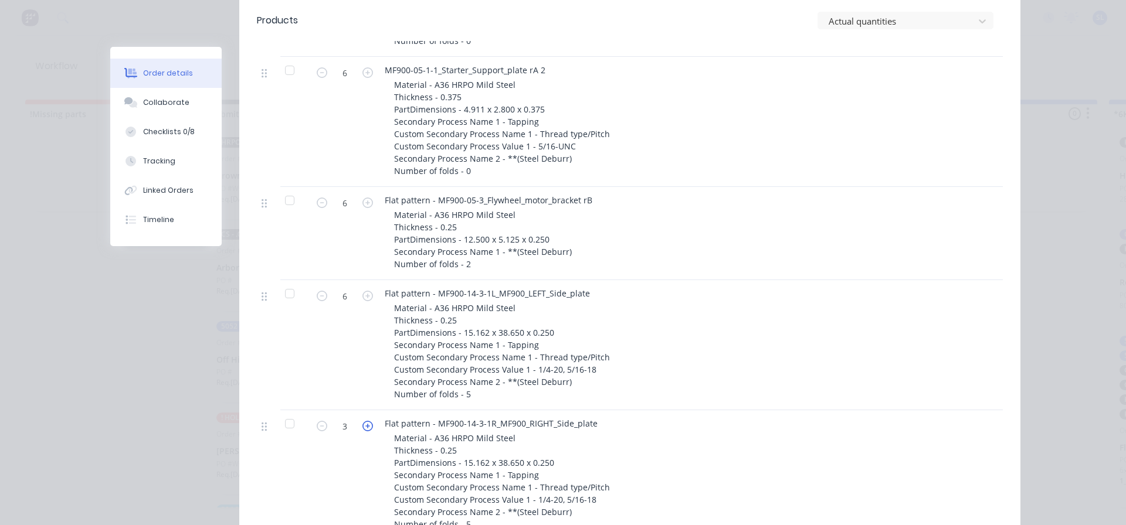
click at [364, 427] on icon "button" at bounding box center [367, 426] width 11 height 11
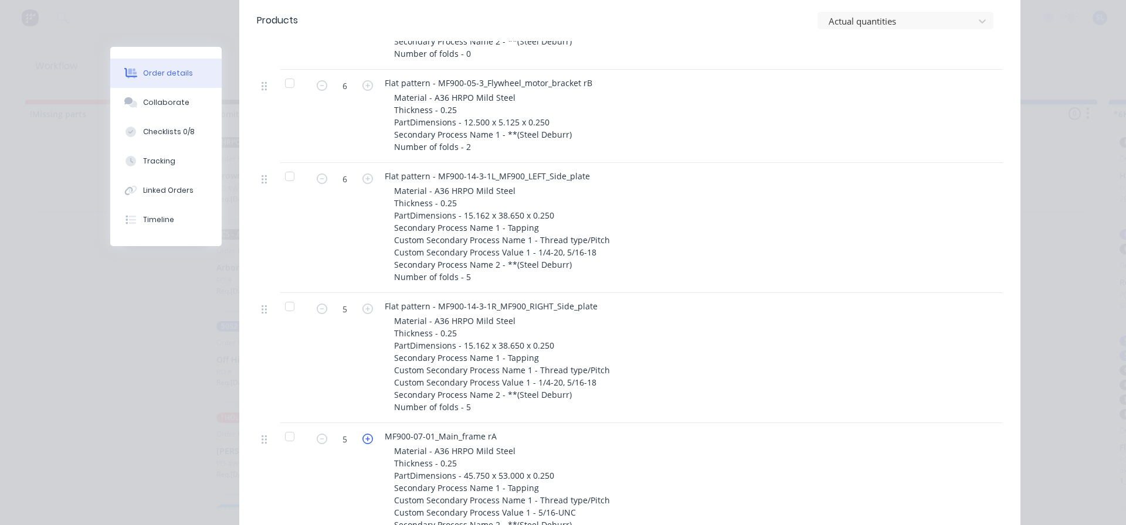
scroll to position [704, 0]
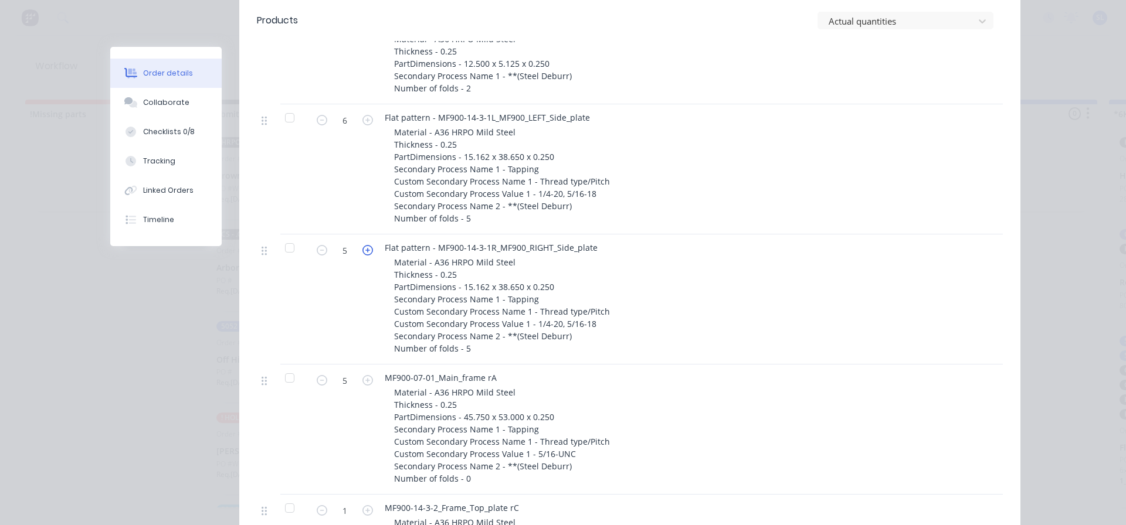
click at [362, 251] on icon "button" at bounding box center [367, 250] width 11 height 11
click at [362, 250] on icon "button" at bounding box center [367, 250] width 11 height 11
click at [317, 253] on icon "button" at bounding box center [322, 250] width 11 height 11
type input "6"
click at [362, 381] on icon "button" at bounding box center [367, 380] width 11 height 11
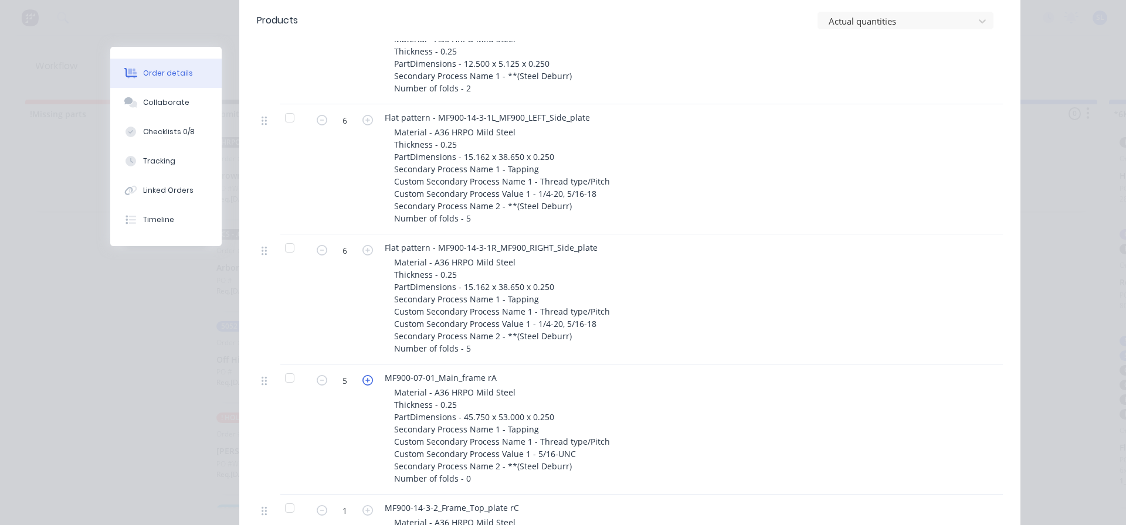
type input "6"
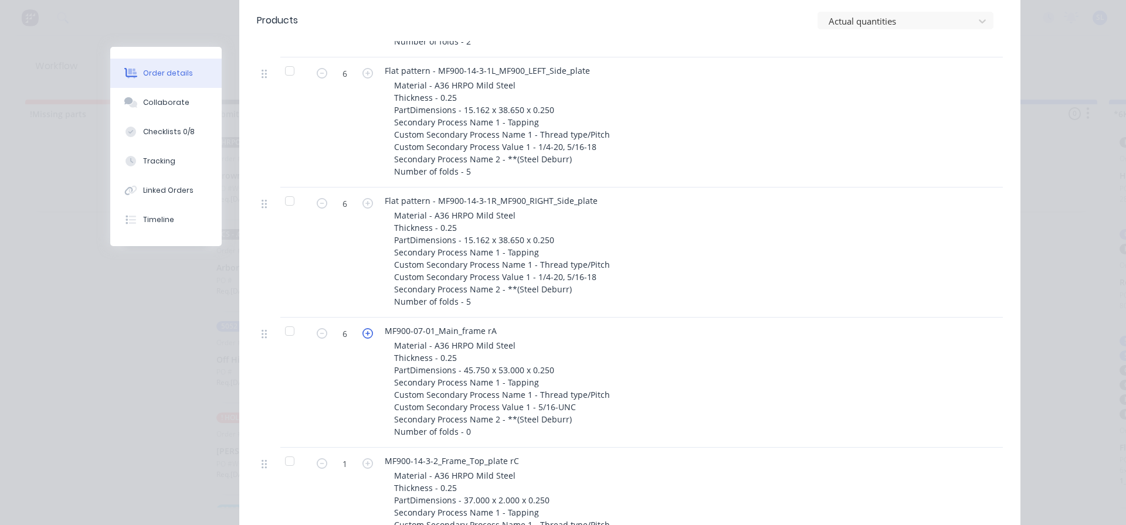
scroll to position [821, 0]
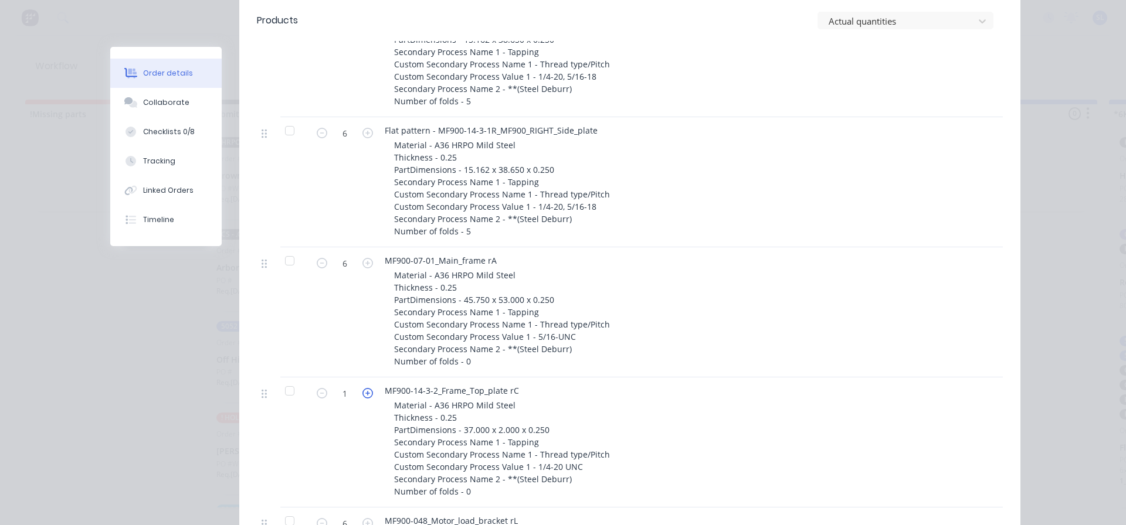
click at [363, 393] on icon "button" at bounding box center [367, 393] width 11 height 11
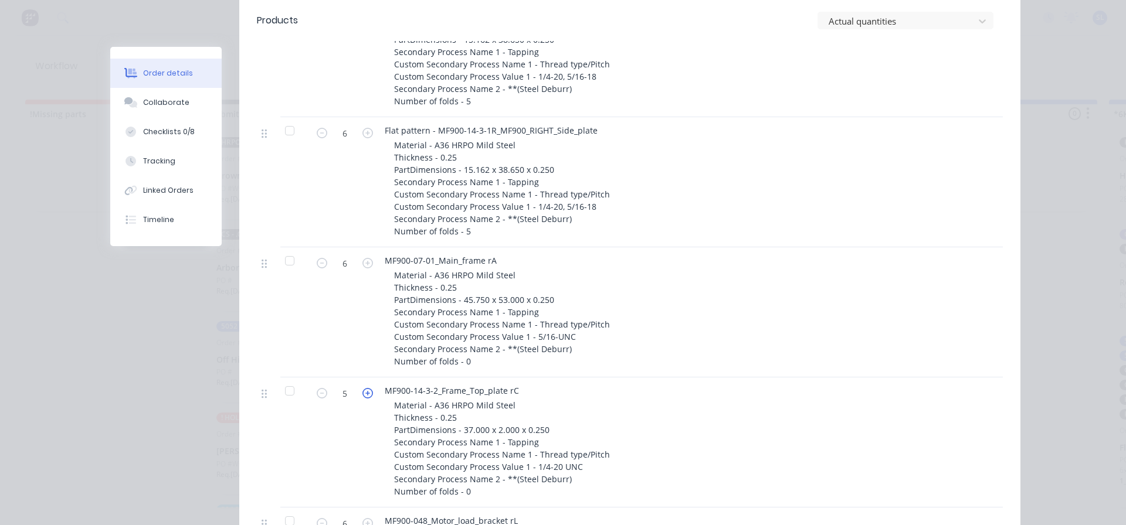
type input "6"
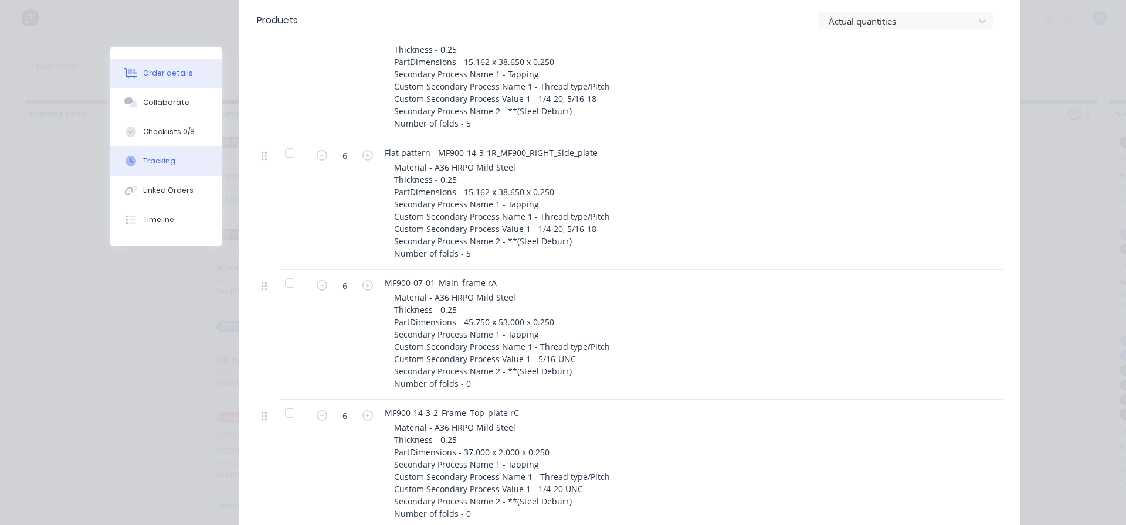
scroll to position [762, 0]
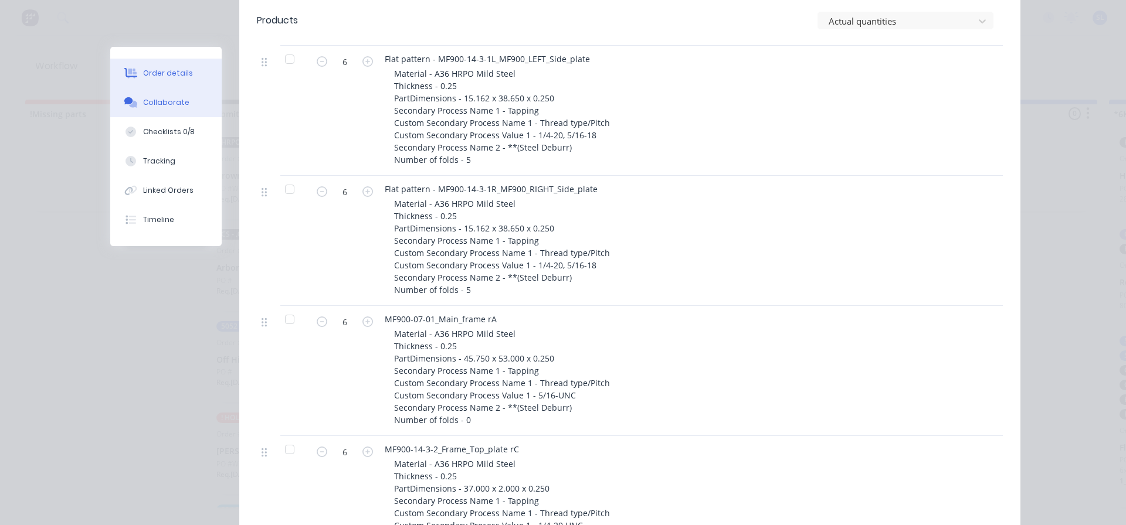
click at [162, 101] on div "Collaborate" at bounding box center [166, 102] width 46 height 11
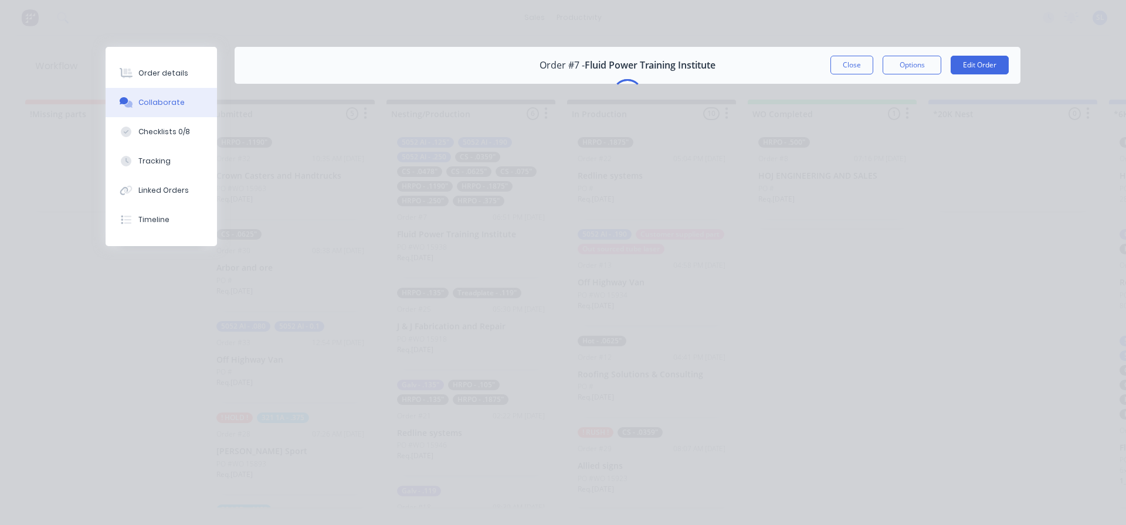
scroll to position [0, 0]
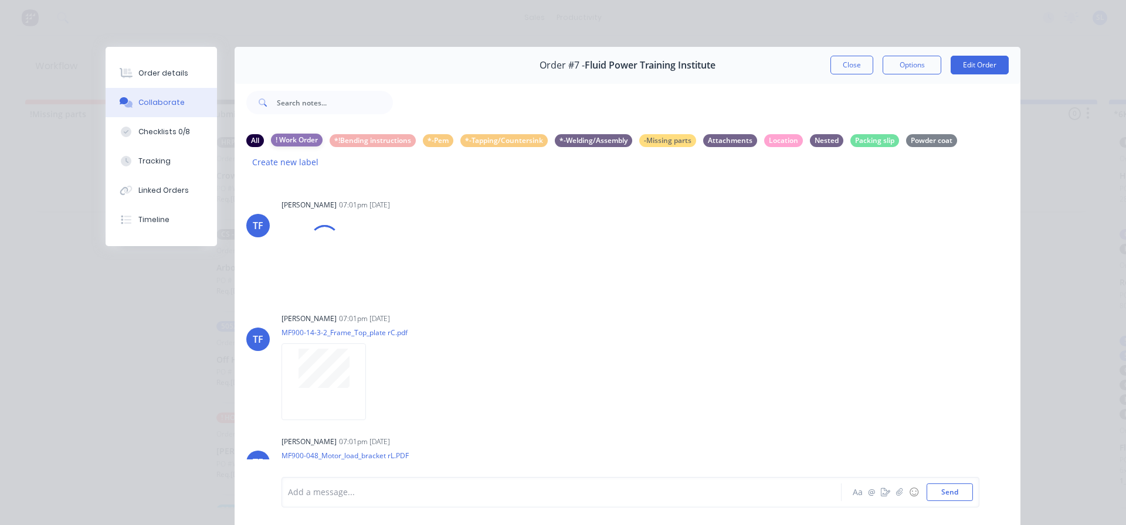
click at [296, 140] on div "! Work Order" at bounding box center [297, 140] width 52 height 13
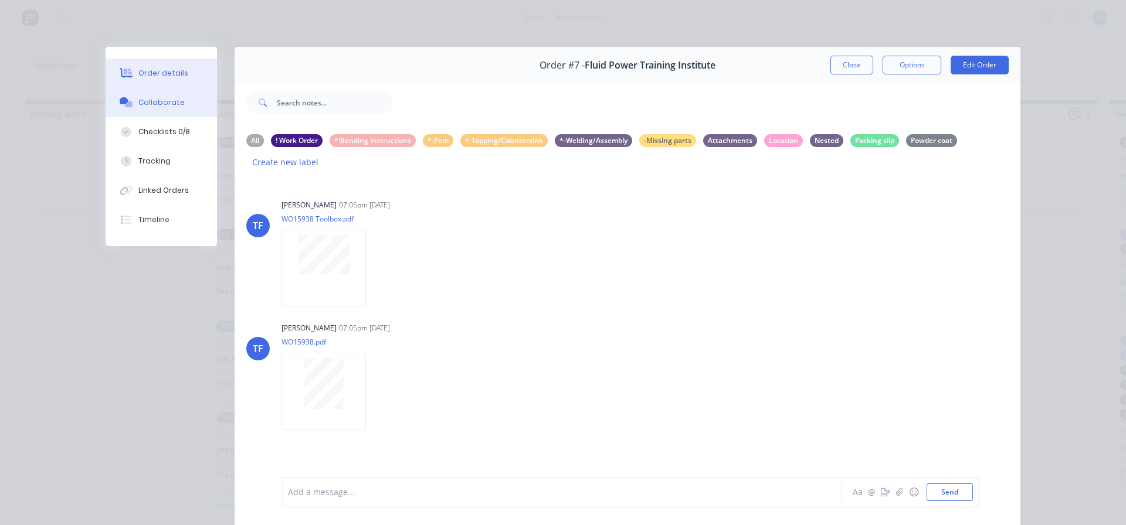
click at [139, 73] on div "Order details" at bounding box center [163, 73] width 50 height 11
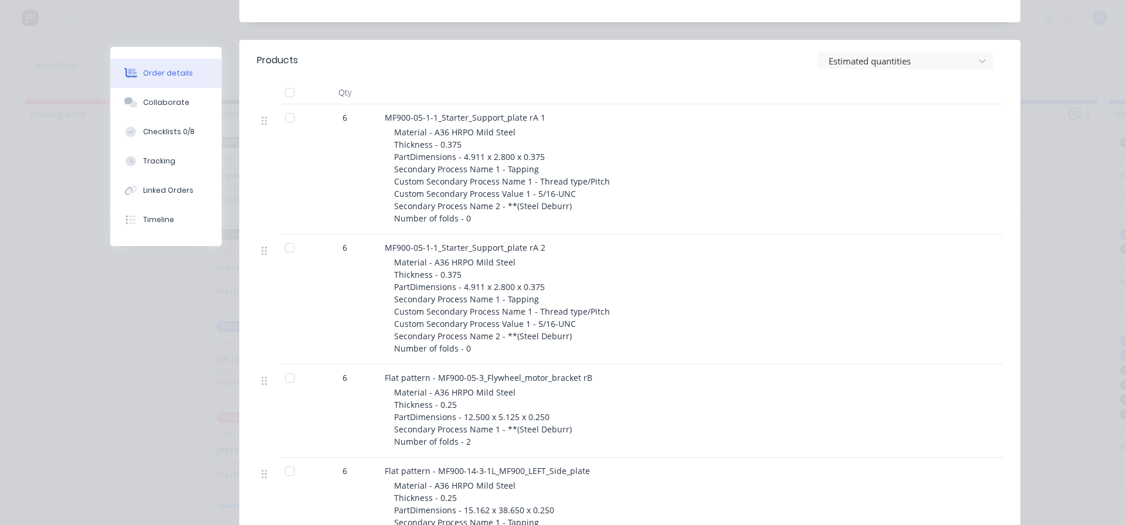
scroll to position [352, 0]
click at [151, 161] on div "Tracking" at bounding box center [159, 161] width 32 height 11
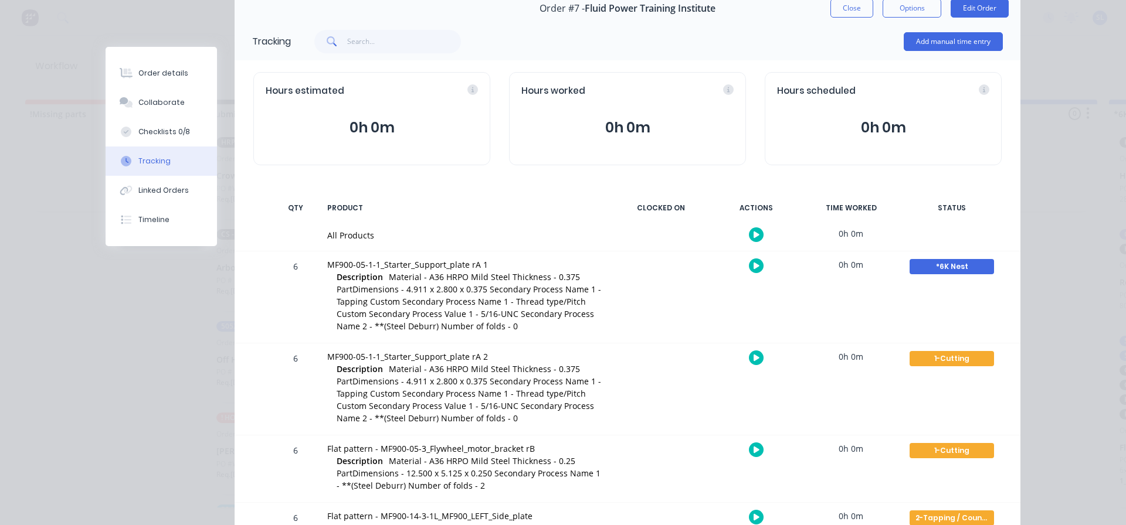
scroll to position [0, 0]
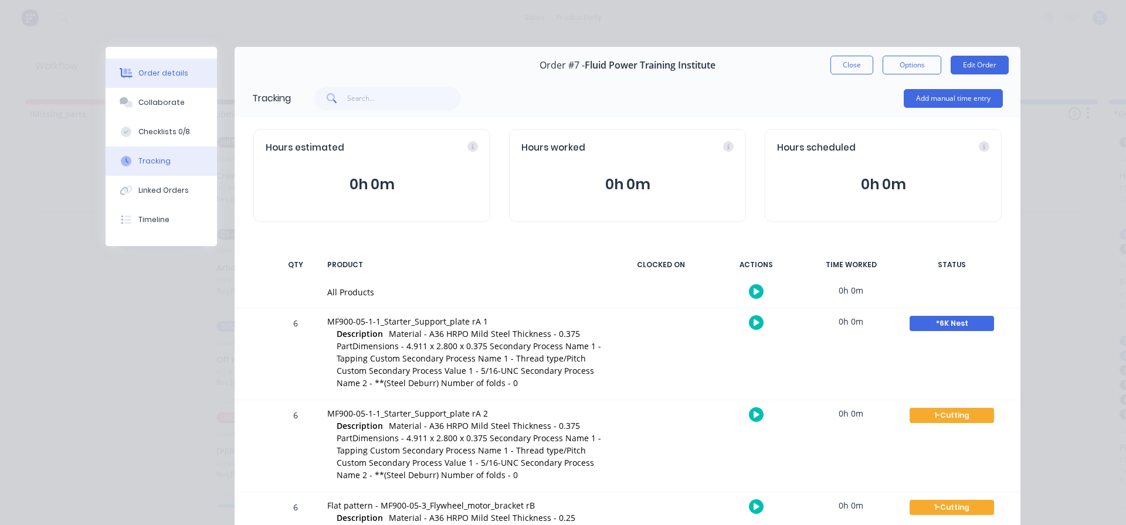
click at [158, 74] on div "Order details" at bounding box center [163, 73] width 50 height 11
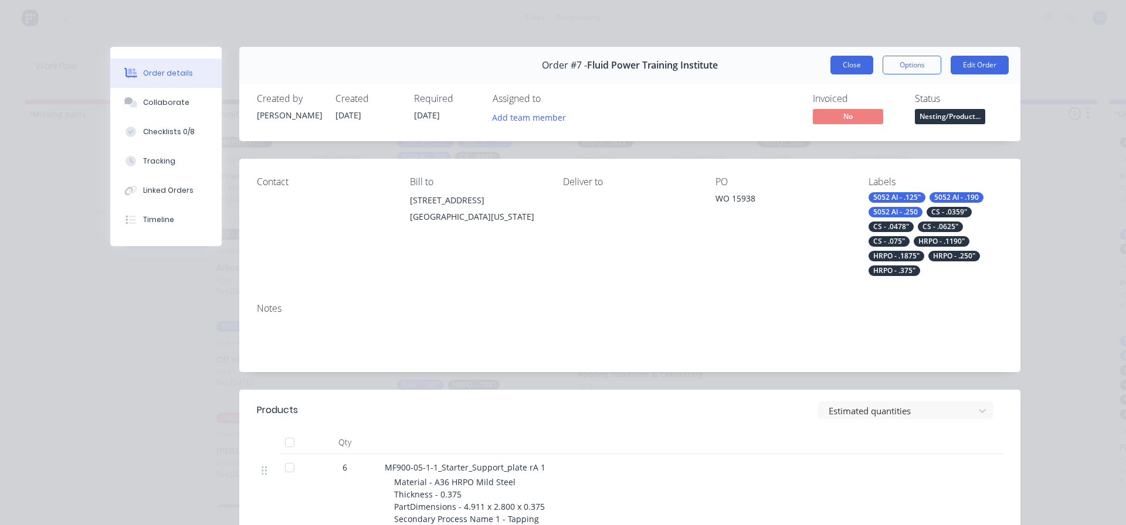
click at [838, 66] on button "Close" at bounding box center [851, 65] width 43 height 19
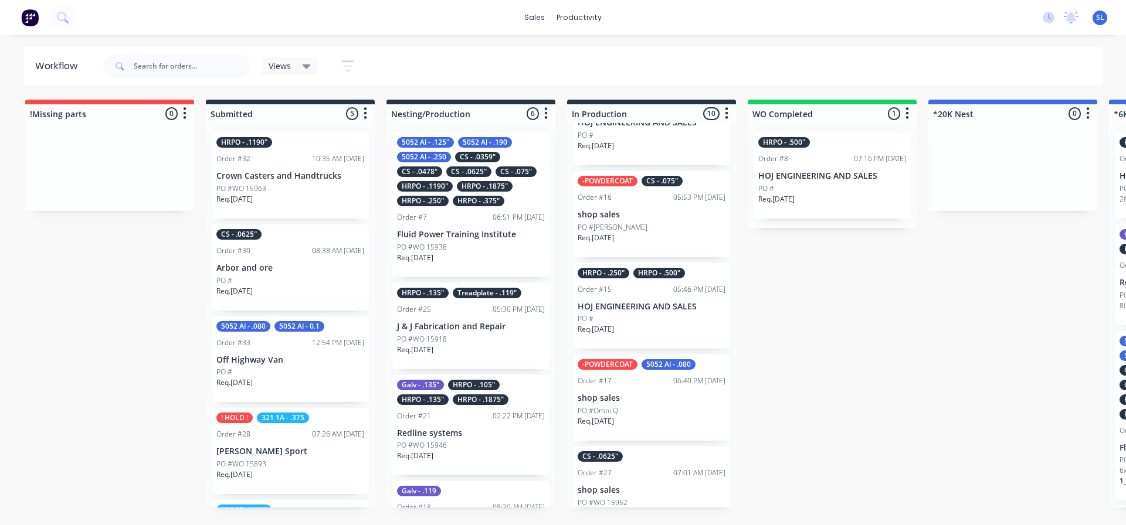
scroll to position [568, 0]
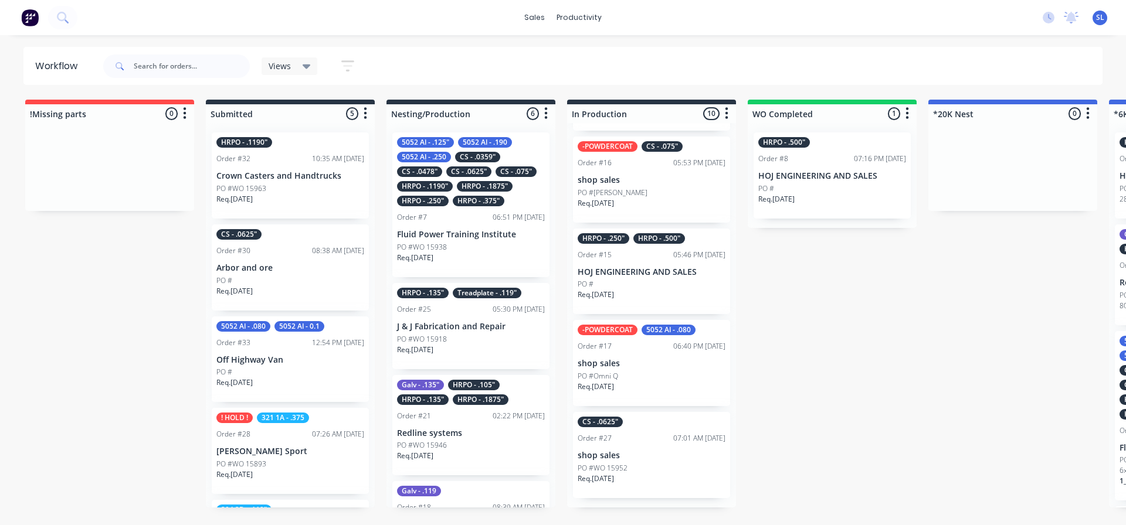
click at [630, 474] on div "PO #WO 15952" at bounding box center [652, 468] width 148 height 11
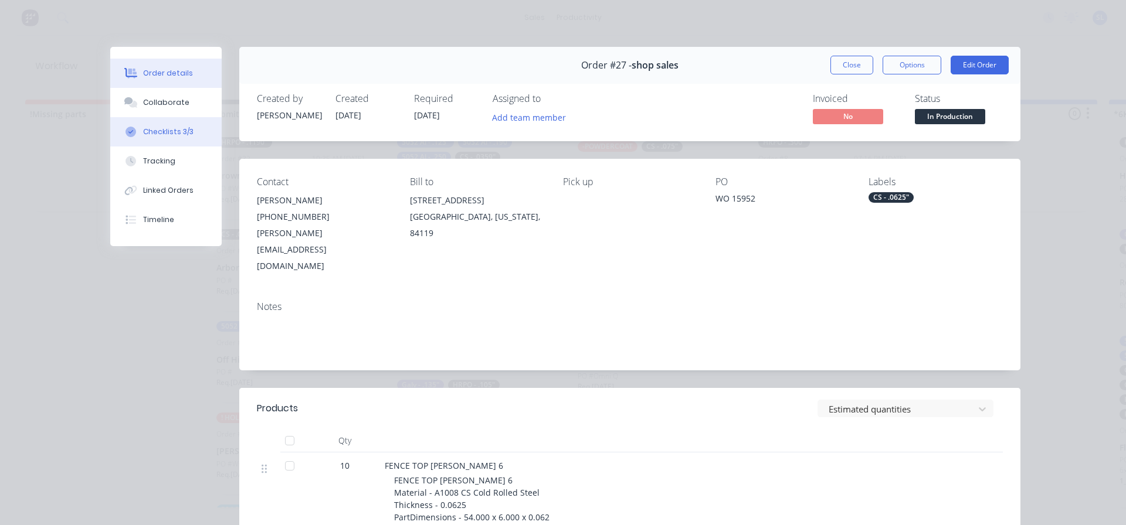
click at [152, 133] on div "Checklists 3/3" at bounding box center [168, 132] width 50 height 11
type textarea "x"
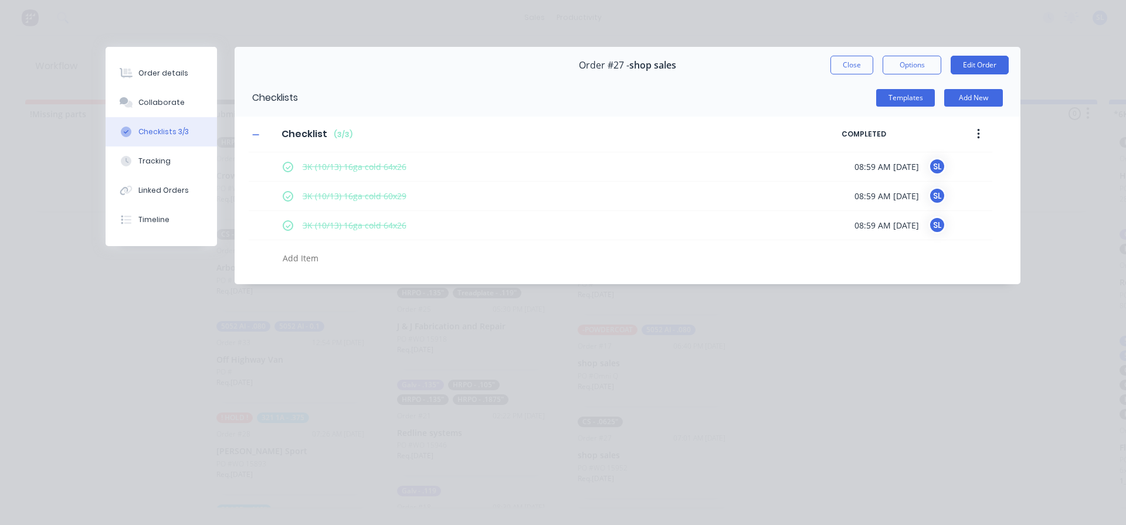
click at [154, 133] on div "Checklists 3/3" at bounding box center [163, 132] width 50 height 11
click at [845, 63] on button "Close" at bounding box center [851, 65] width 43 height 19
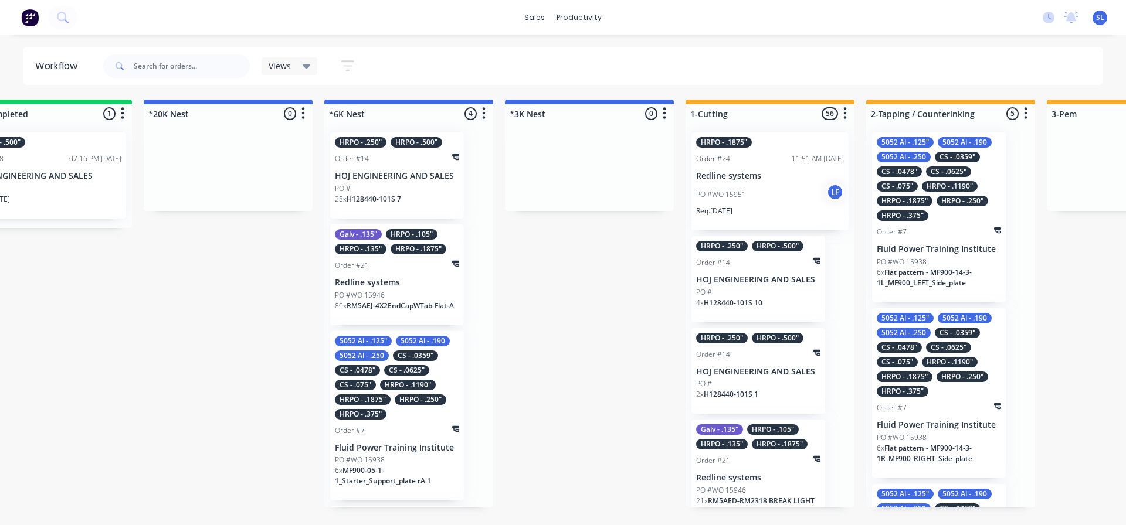
scroll to position [0, 788]
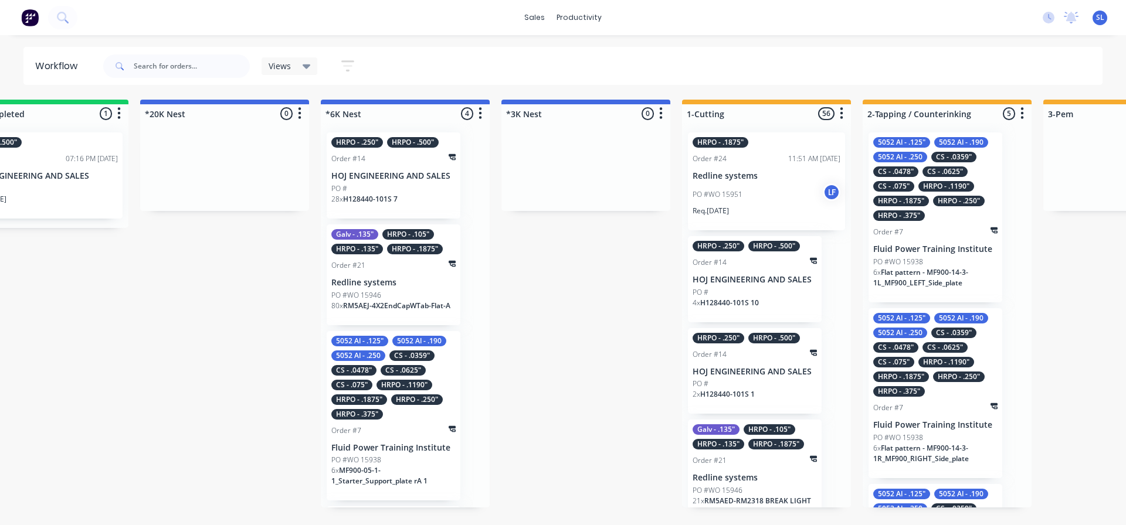
click at [79, 16] on div "sales productivity sales Sales Orders Customers Price Level Manager productivit…" at bounding box center [563, 17] width 1126 height 35
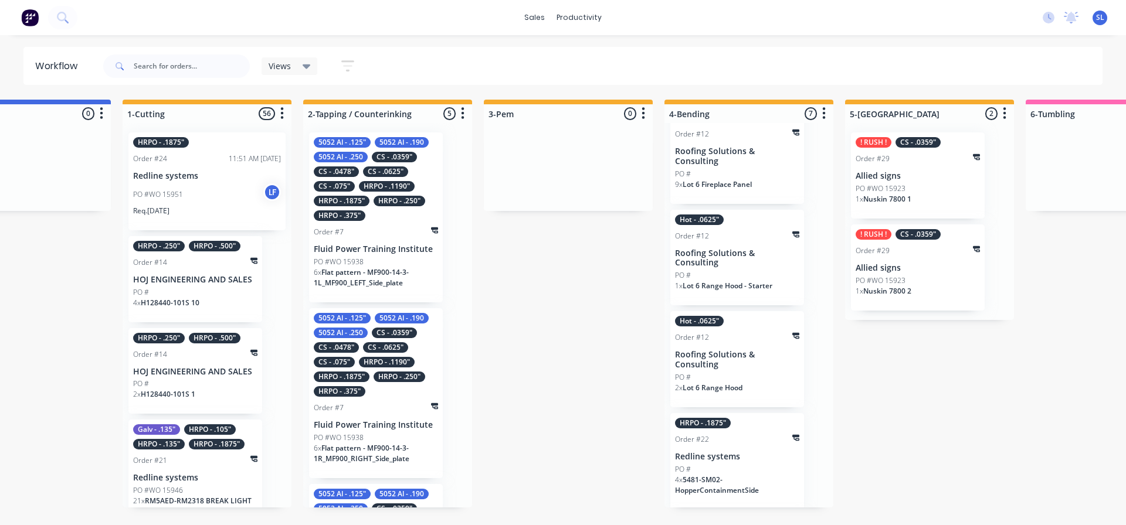
scroll to position [0, 0]
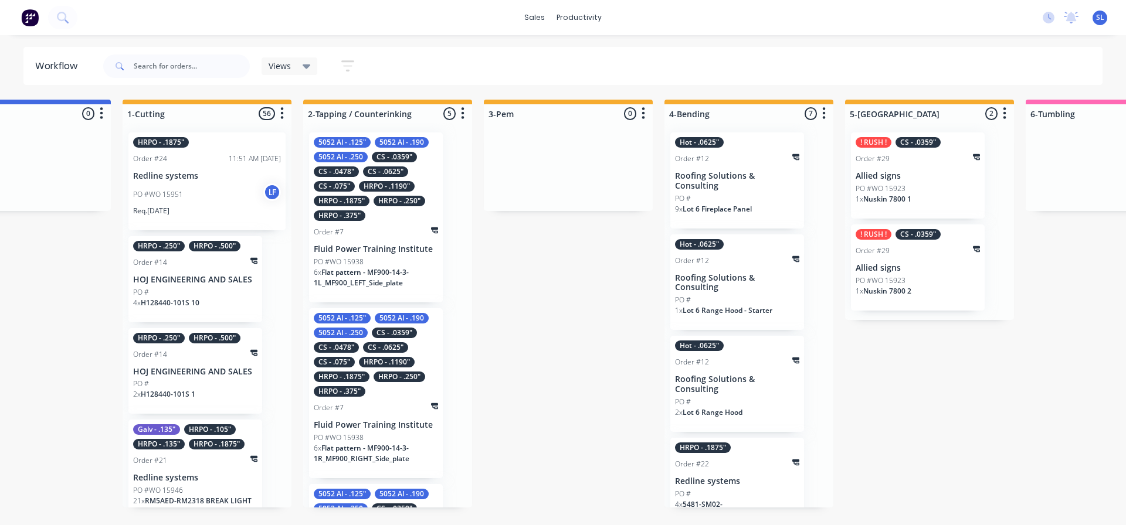
click at [894, 198] on span "Nuskin 7800 1" at bounding box center [887, 199] width 48 height 10
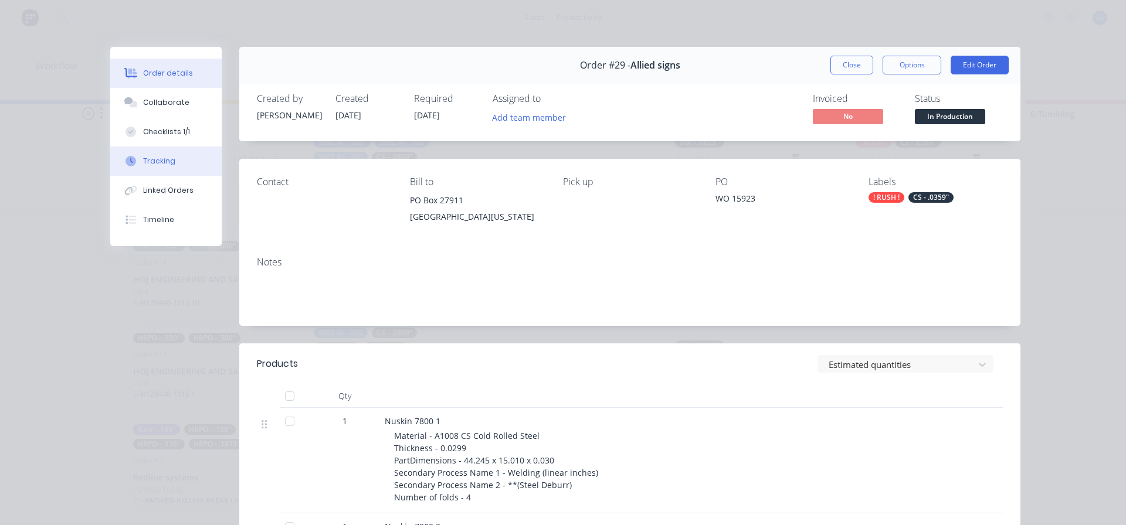
click at [148, 159] on div "Tracking" at bounding box center [159, 161] width 32 height 11
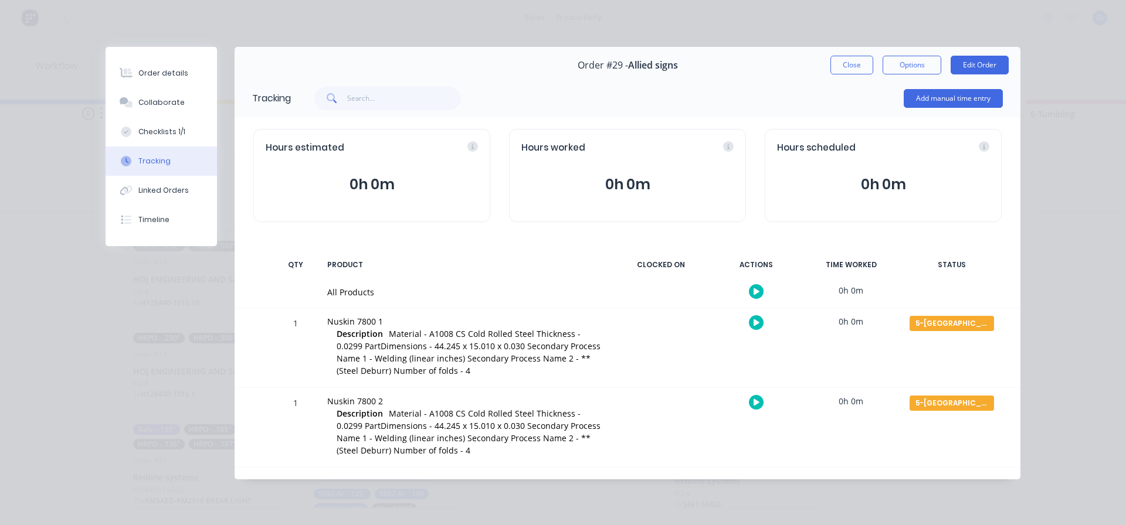
click at [315, 23] on div "Order details Collaborate Checklists 1/1 Tracking Linked Orders Timeline Order …" at bounding box center [563, 262] width 1126 height 525
click at [844, 67] on button "Close" at bounding box center [851, 65] width 43 height 19
